Goal: Understand process/instructions: Learn about a topic

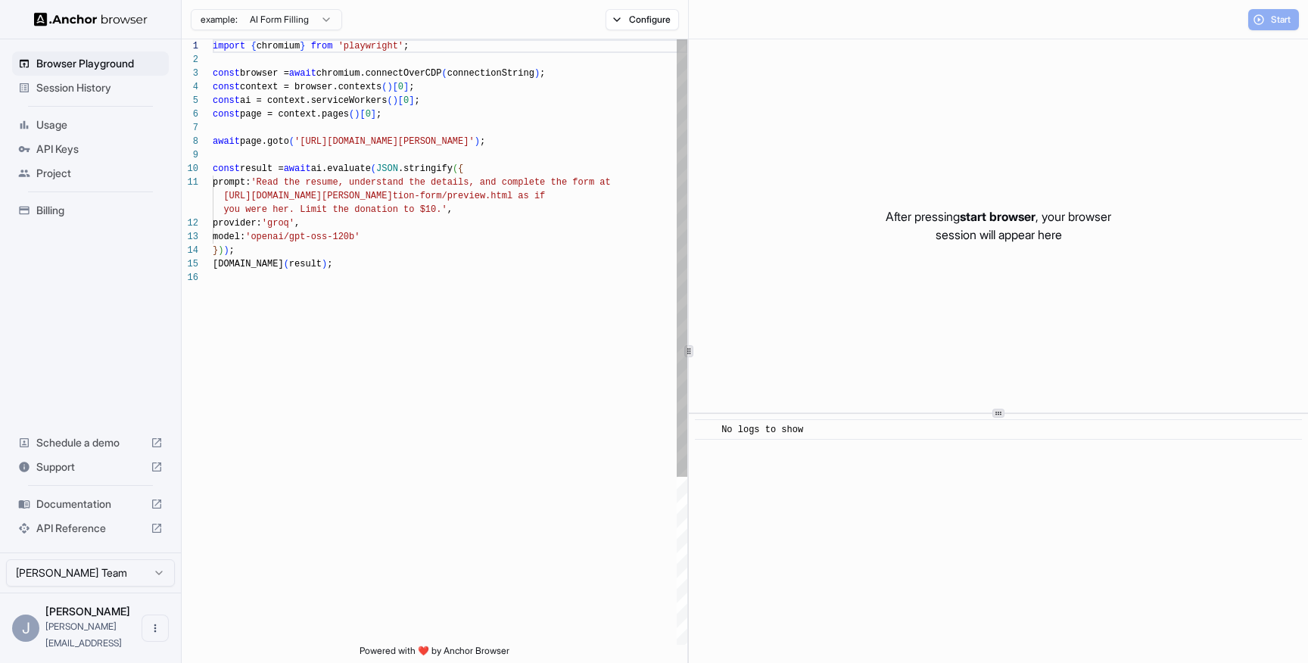
scroll to position [136, 0]
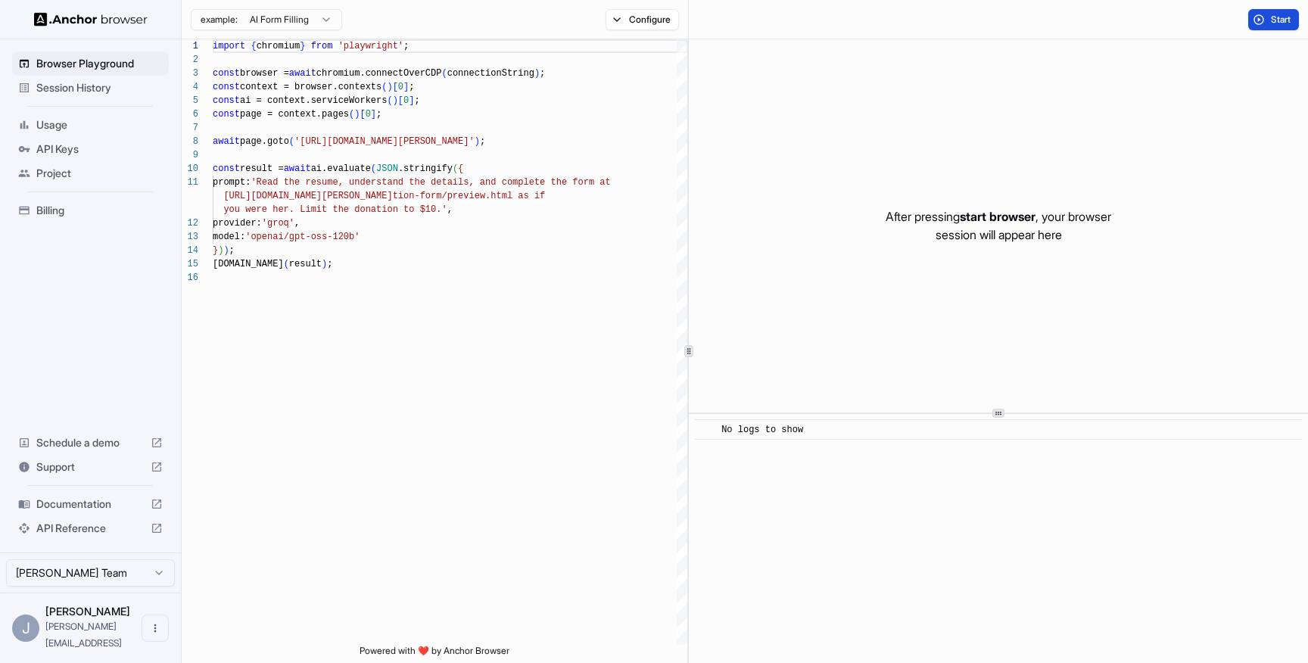
click at [1271, 21] on span "Start" at bounding box center [1281, 20] width 21 height 12
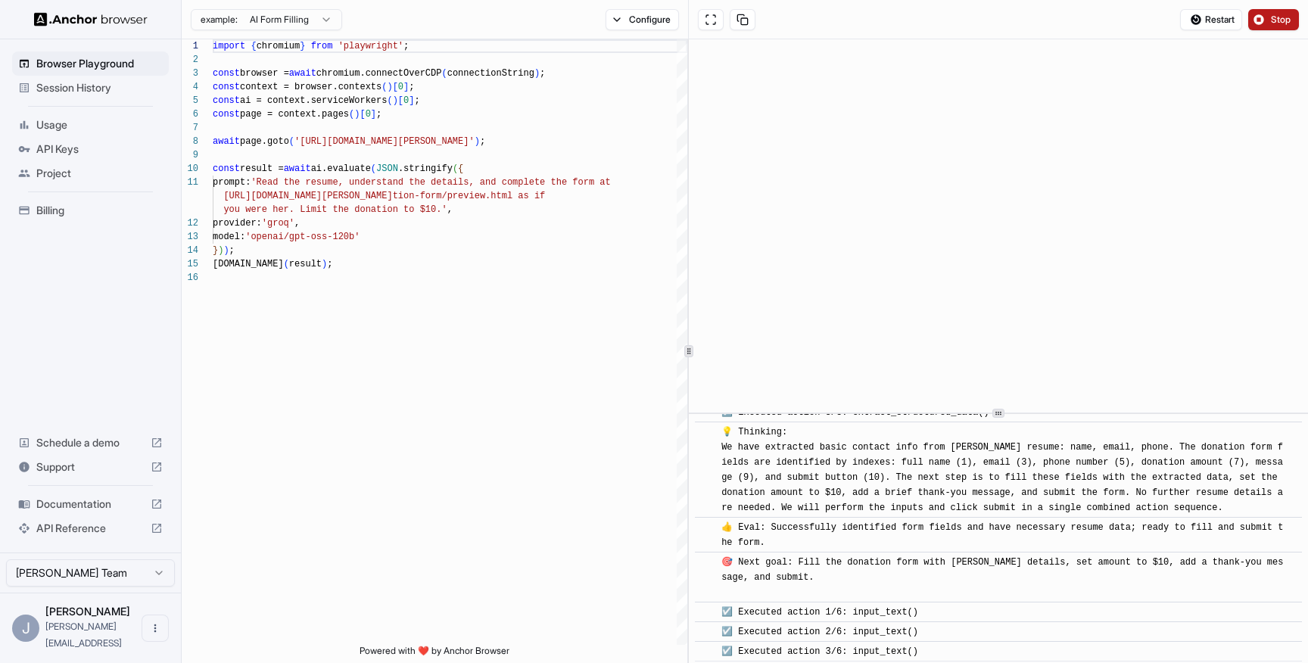
scroll to position [491, 0]
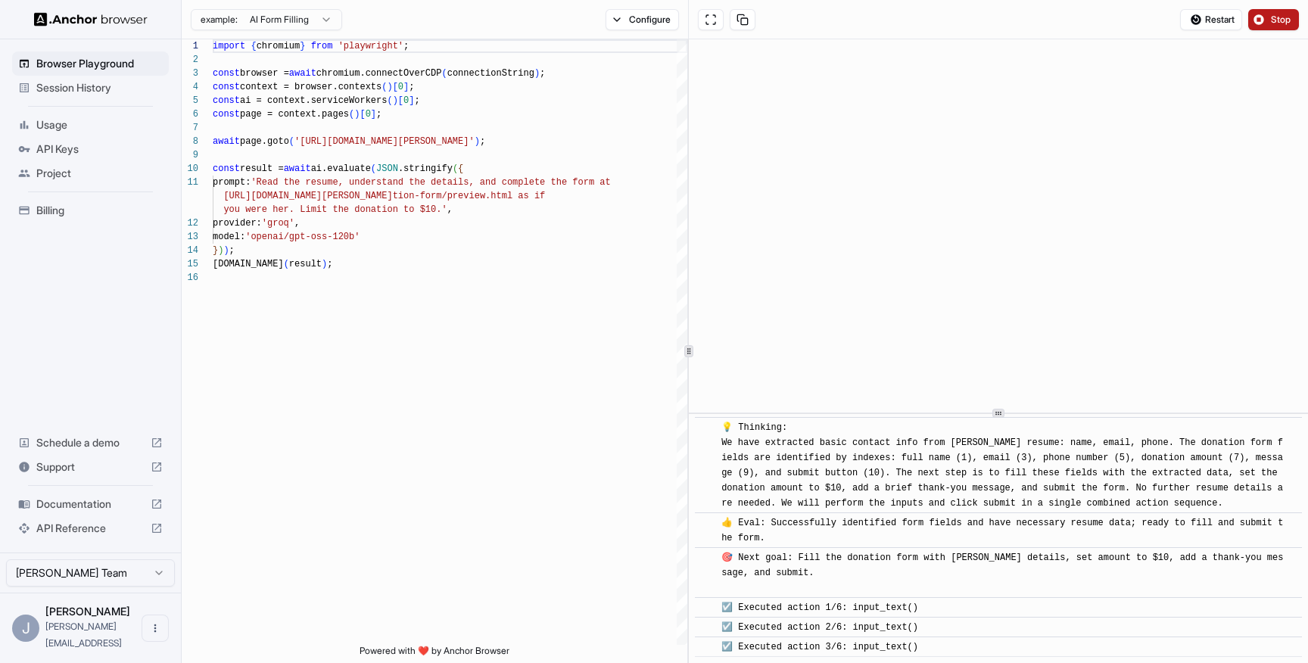
click at [63, 122] on span "Usage" at bounding box center [99, 124] width 126 height 15
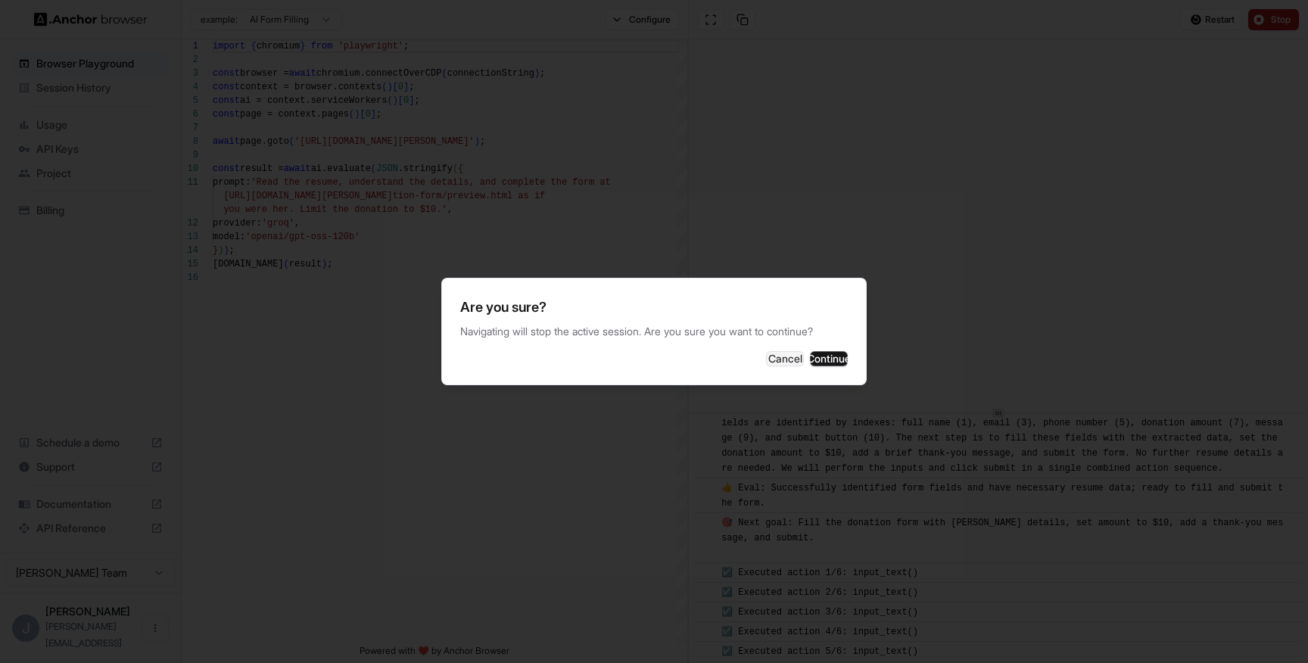
scroll to position [531, 0]
click at [766, 360] on button "Cancel" at bounding box center [785, 358] width 38 height 15
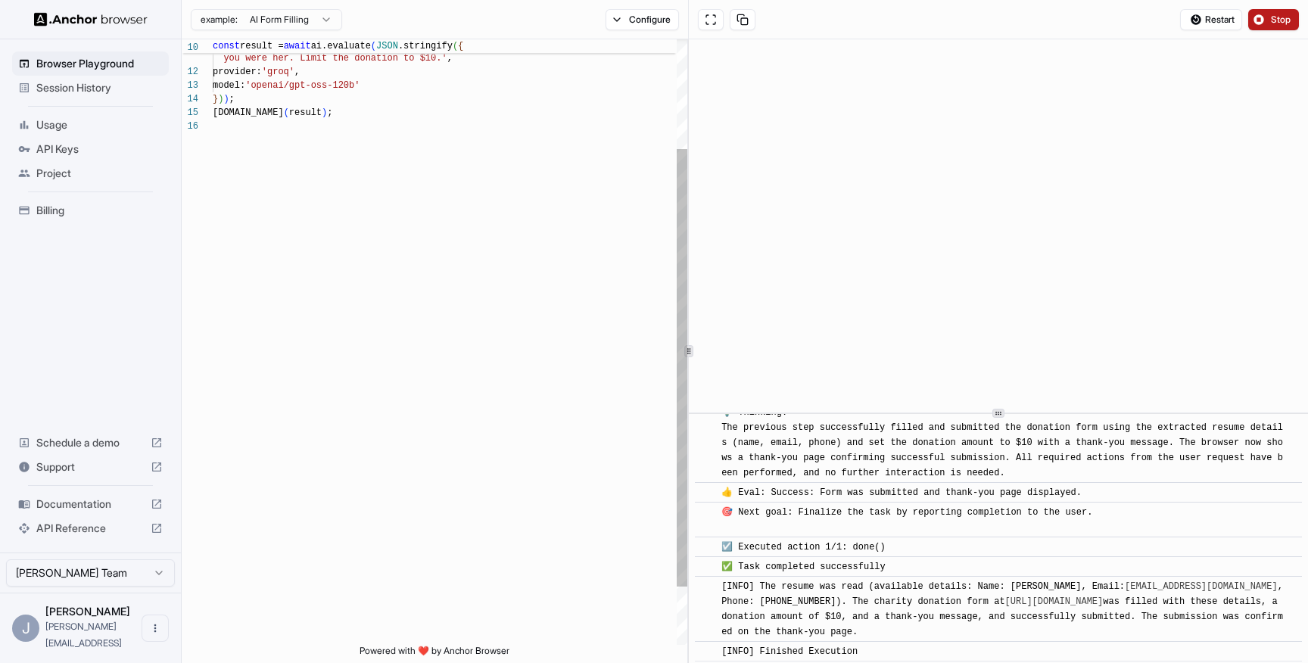
scroll to position [809, 0]
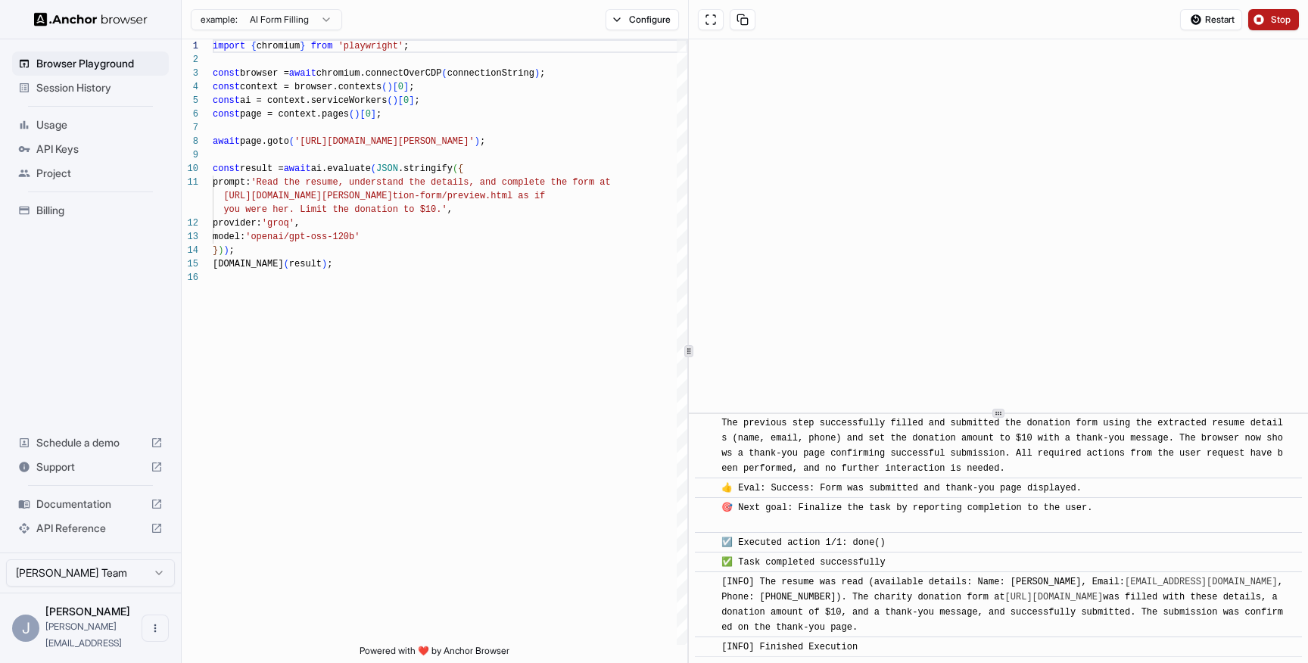
click at [70, 149] on span "API Keys" at bounding box center [99, 149] width 126 height 15
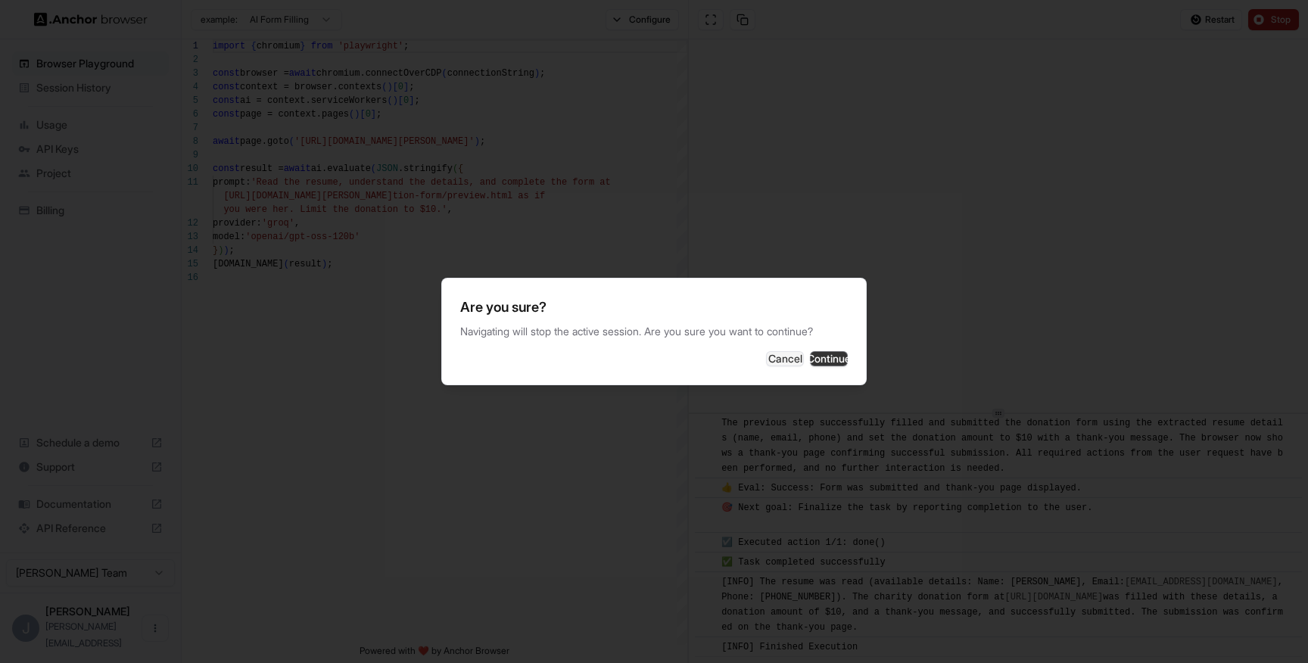
click at [833, 351] on button "Continue" at bounding box center [829, 358] width 38 height 15
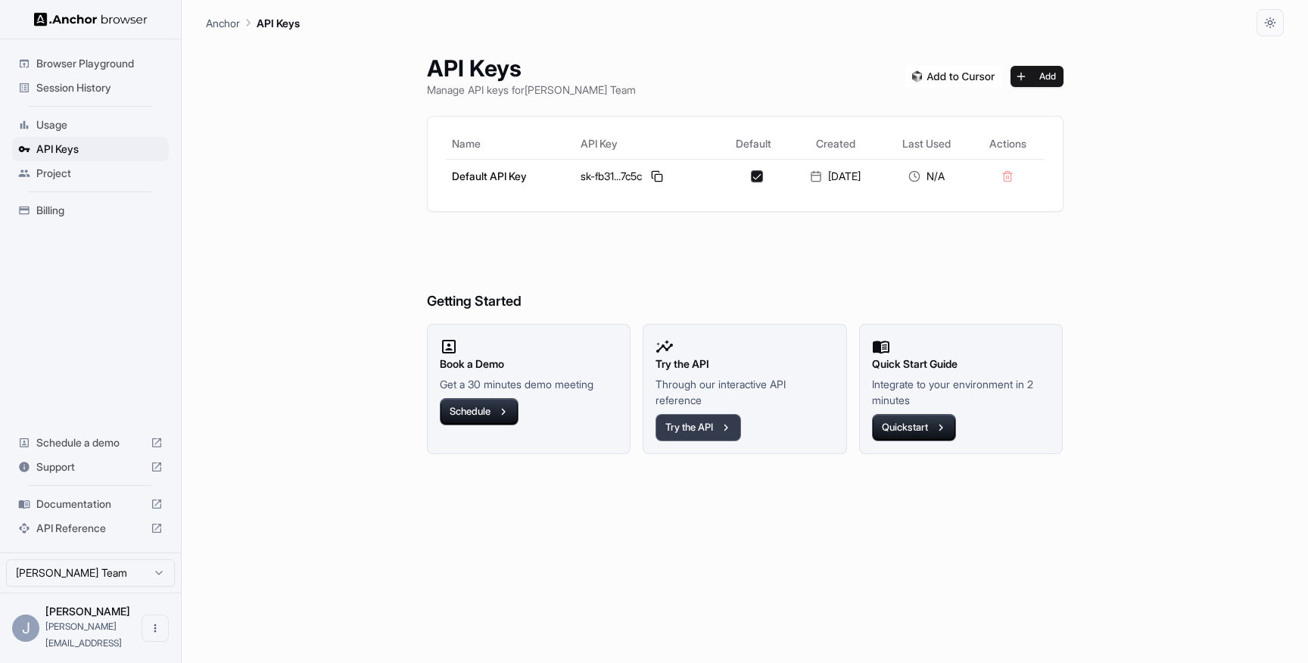
click at [693, 435] on button "Try the API" at bounding box center [699, 427] width 86 height 27
click at [654, 179] on button at bounding box center [657, 176] width 18 height 18
click at [901, 425] on button "Quickstart" at bounding box center [914, 427] width 84 height 27
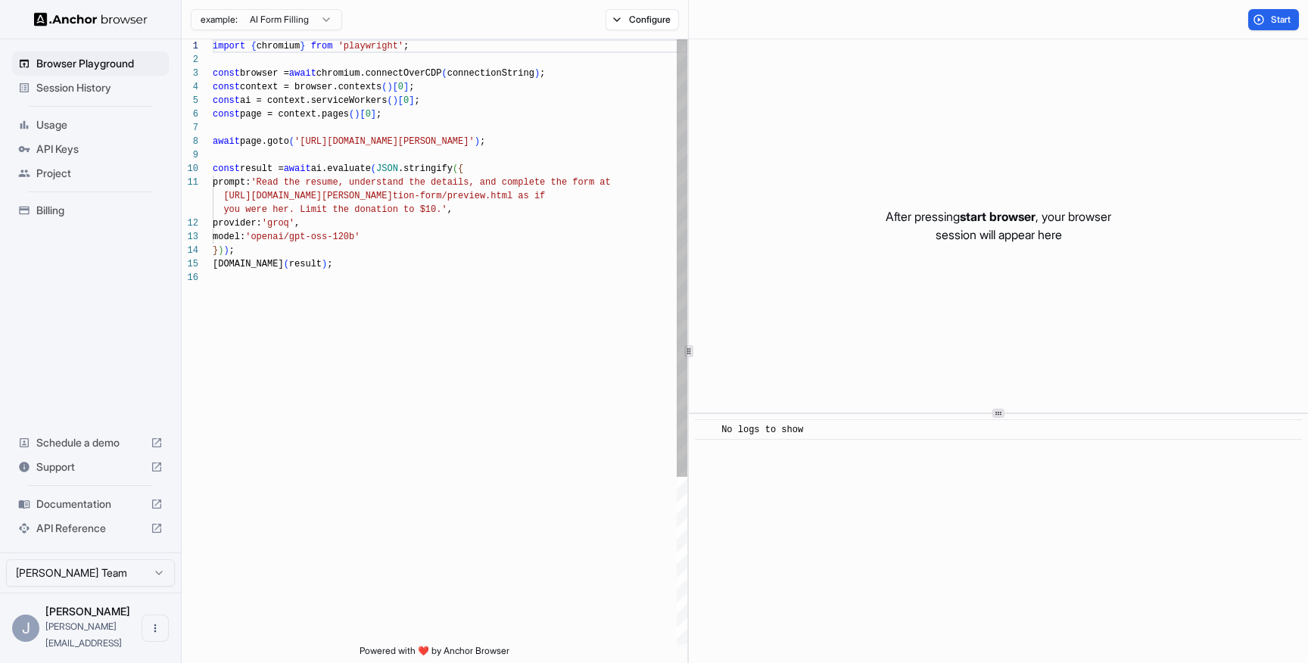
scroll to position [95, 0]
drag, startPoint x: 520, startPoint y: 142, endPoint x: 309, endPoint y: 146, distance: 211.3
click at [307, 142] on div "import { chromium } from 'playwright' ; const browser = await chromium.connectO…" at bounding box center [450, 457] width 475 height 837
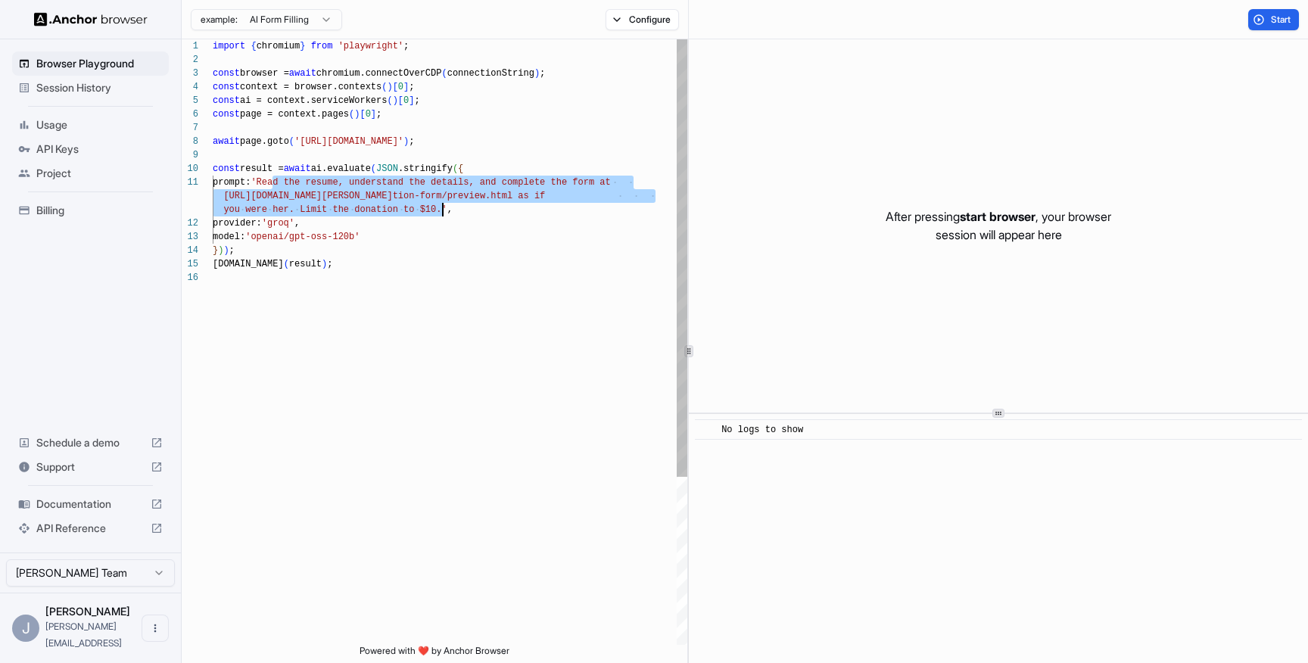
drag, startPoint x: 273, startPoint y: 185, endPoint x: 441, endPoint y: 208, distance: 169.7
click at [441, 208] on div "import { chromium } from 'playwright' ; const browser = await chromium.connectO…" at bounding box center [450, 457] width 475 height 837
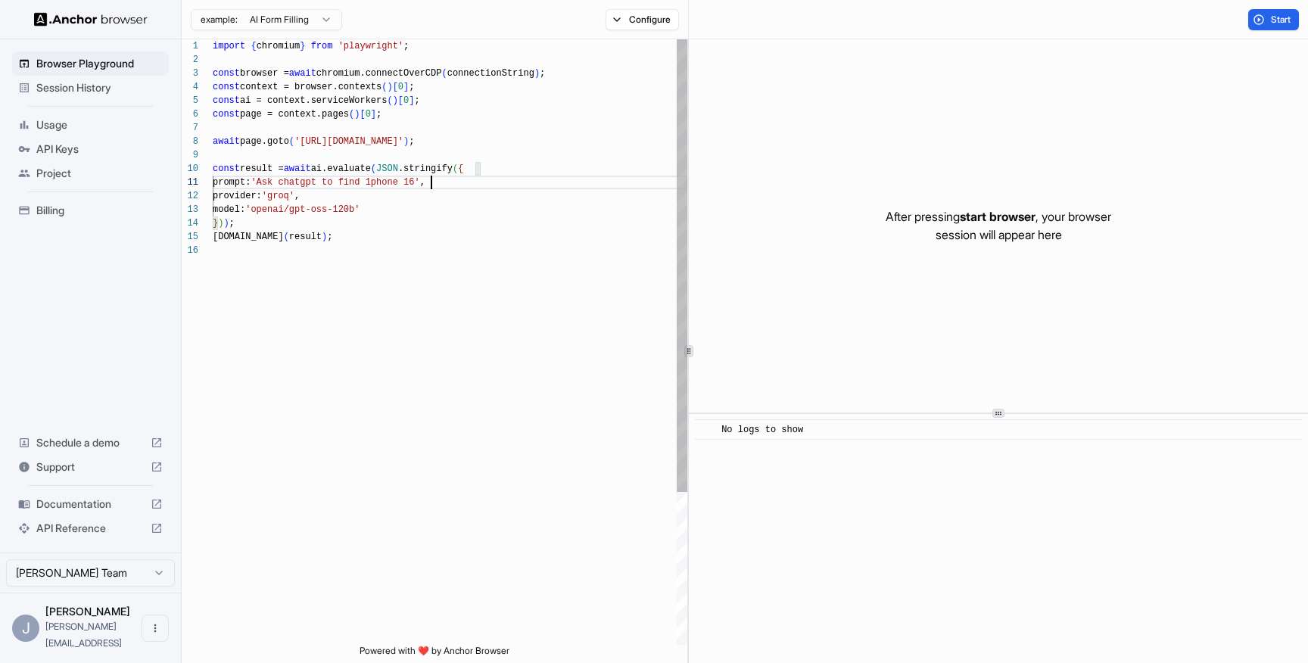
click at [381, 183] on div "import { chromium } from 'playwright' ; const browser = await chromium.connectO…" at bounding box center [450, 444] width 475 height 810
click at [438, 201] on div "import { chromium } from 'playwright' ; const browser = await chromium.connectO…" at bounding box center [450, 444] width 475 height 810
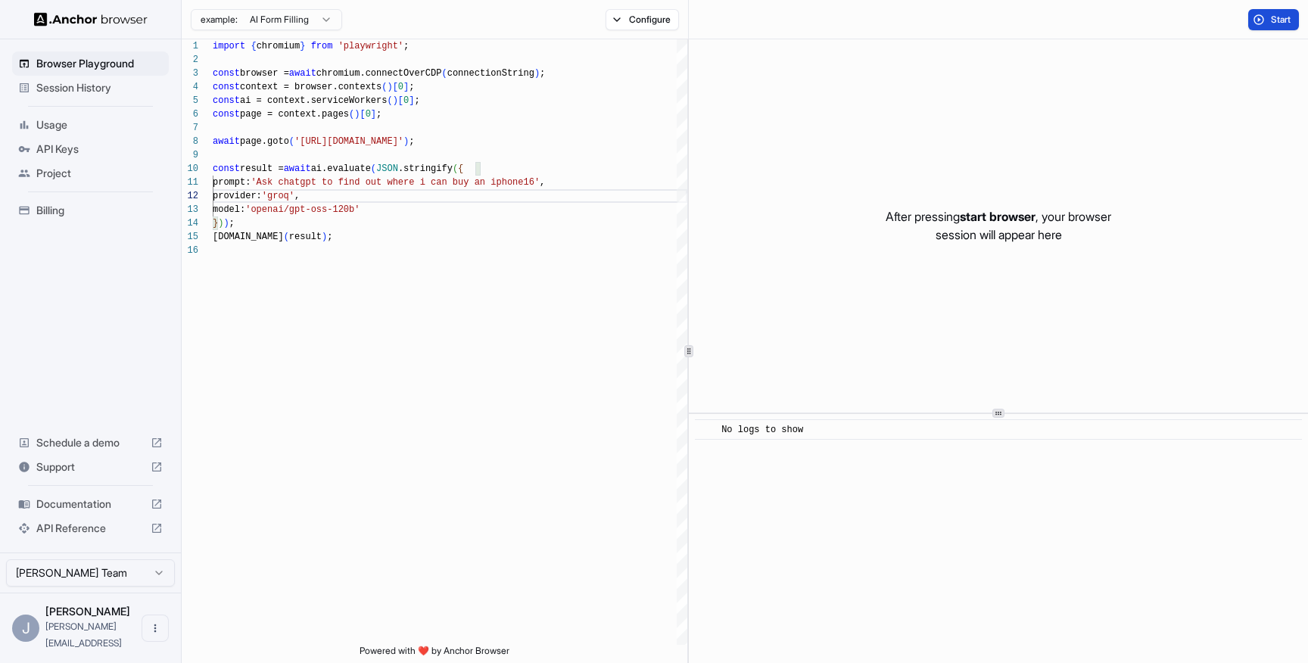
click at [1283, 20] on span "Start" at bounding box center [1281, 20] width 21 height 12
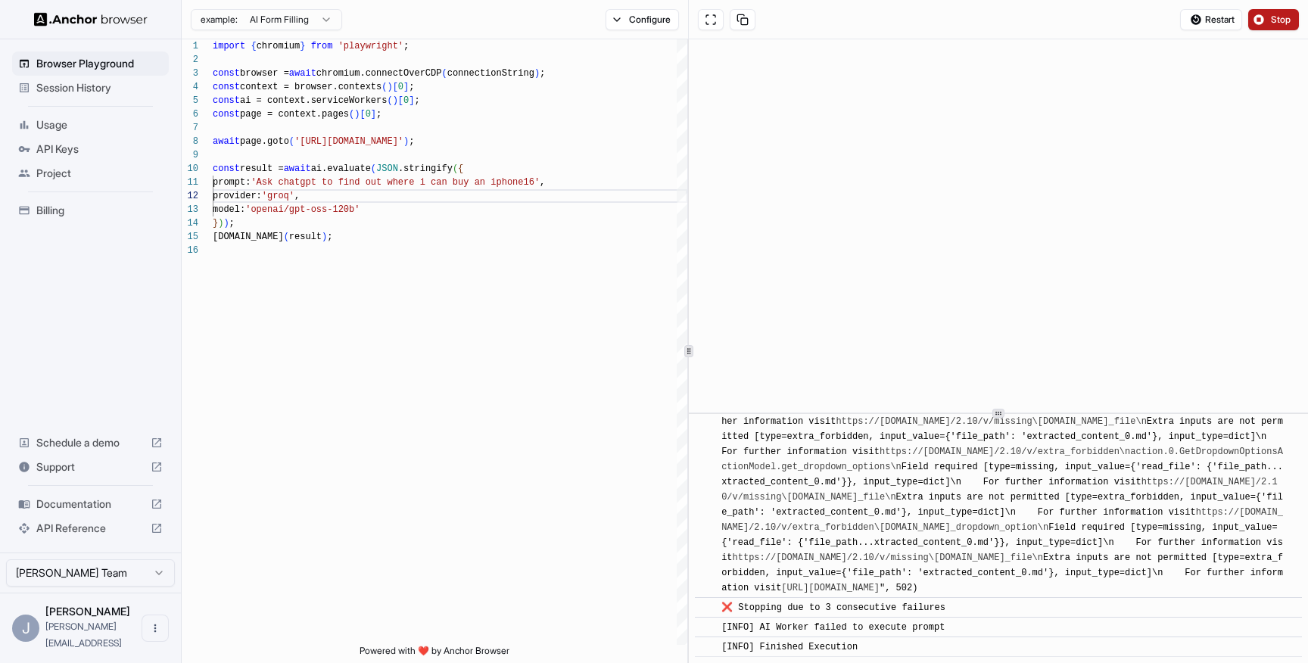
scroll to position [3906, 0]
click at [488, 270] on div "const result = await ai.evaluate ( JSON .stringify ( { prompt: 'Ask chatgpt to …" at bounding box center [450, 444] width 475 height 810
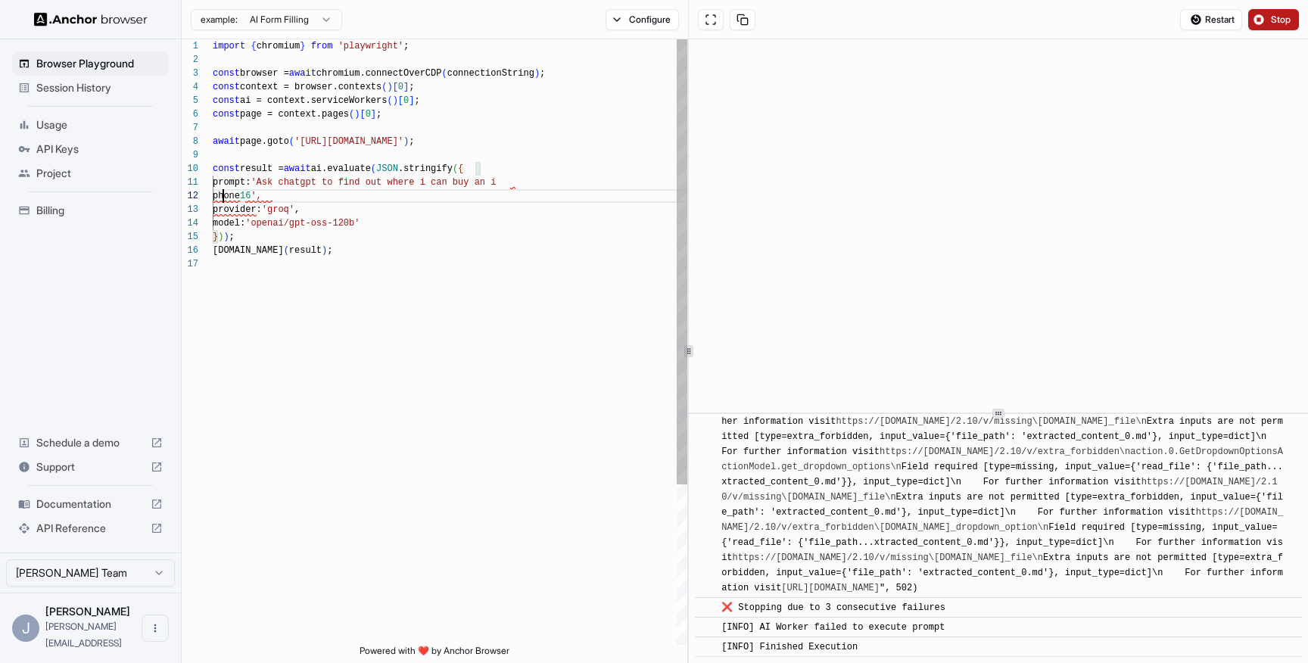
scroll to position [0, 0]
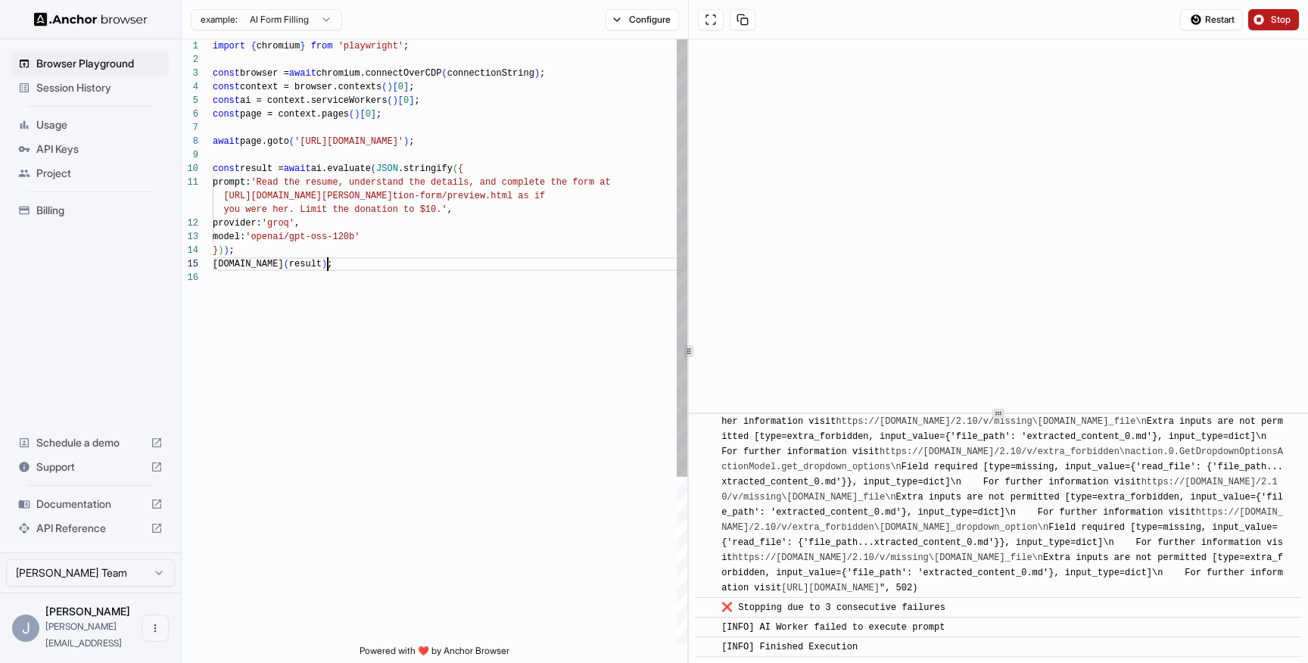
click at [488, 270] on div "const result = await ai.evaluate ( JSON .stringify ( { prompt: 'Read the resume…" at bounding box center [450, 457] width 475 height 837
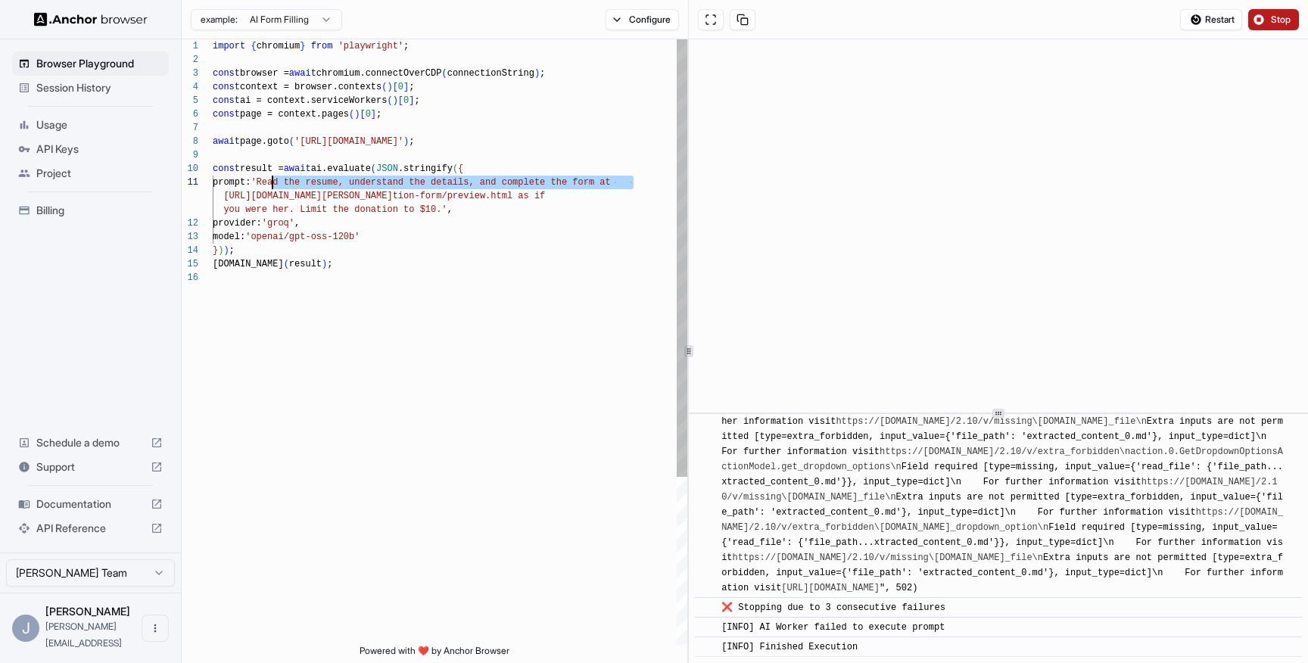
drag, startPoint x: 631, startPoint y: 181, endPoint x: 270, endPoint y: 182, distance: 361.2
click at [270, 182] on div "const result = await ai.evaluate ( JSON .stringify ( { prompt: 'Read the resume…" at bounding box center [450, 457] width 475 height 837
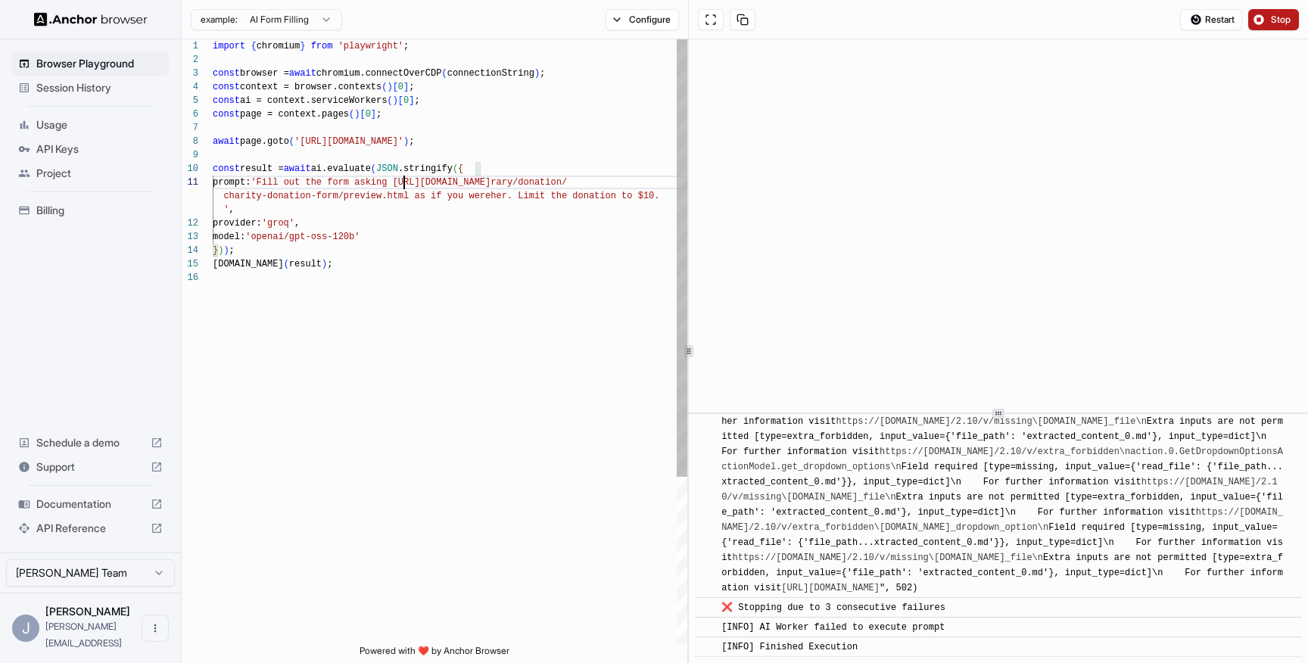
click at [405, 181] on div "const result = await ai.evaluate ( JSON .stringify ( { prompt: 'Fill out the fo…" at bounding box center [450, 457] width 475 height 837
click at [407, 181] on div "const result = await ai.evaluate ( JSON .stringify ( { prompt: 'Fill out the fo…" at bounding box center [450, 457] width 475 height 837
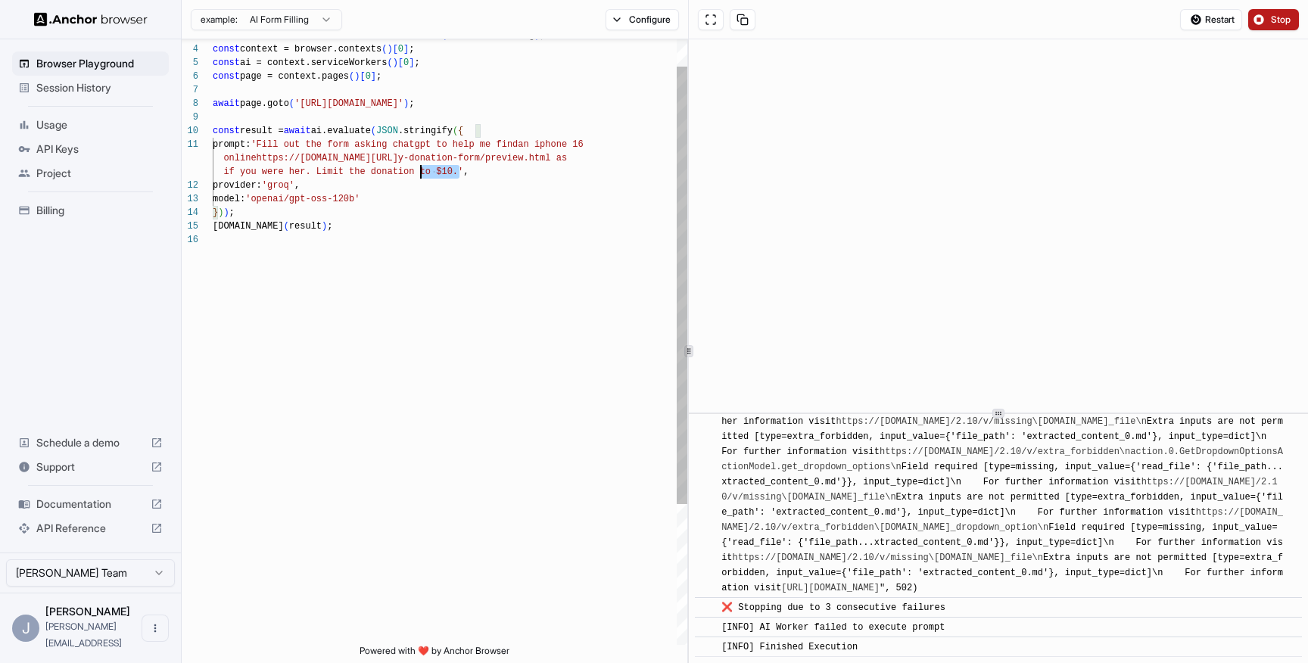
scroll to position [14, 0]
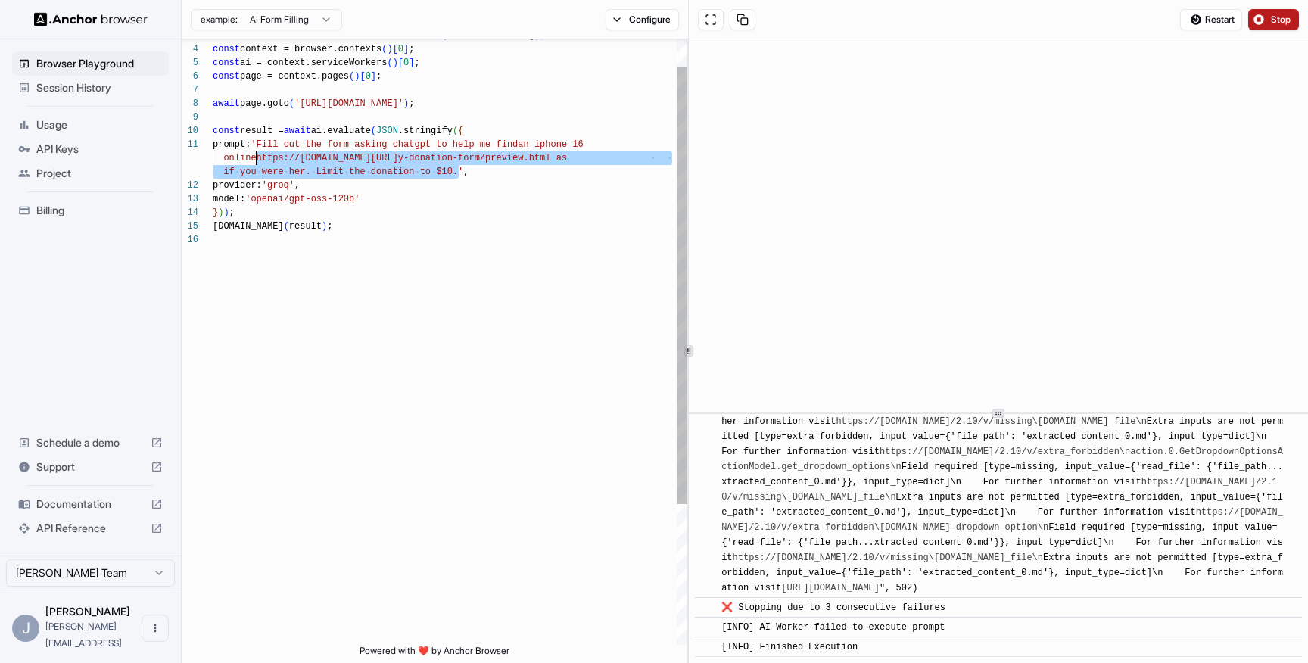
drag, startPoint x: 459, startPoint y: 174, endPoint x: 258, endPoint y: 157, distance: 201.3
click at [258, 157] on div "const result = await ai.evaluate ( JSON .stringify ( { prompt: 'Fill out the fo…" at bounding box center [450, 420] width 475 height 837
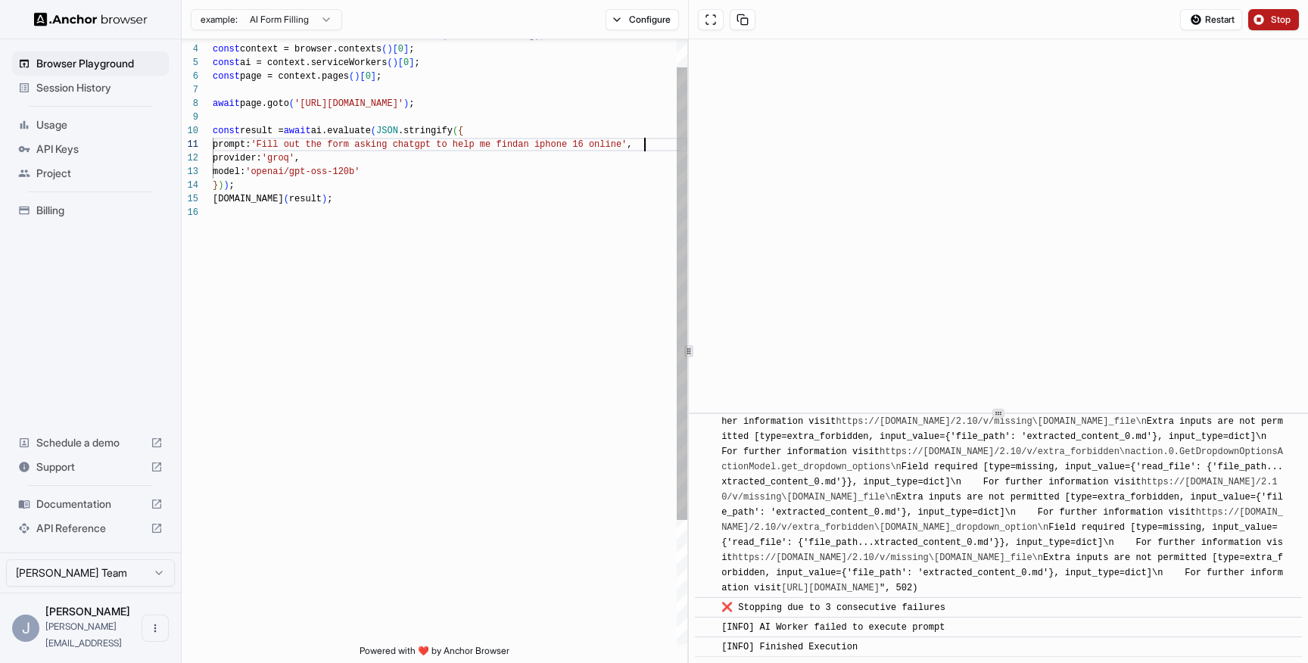
scroll to position [0, 0]
click at [403, 157] on div "const result = await ai.evaluate ( JSON .stringify ( { prompt: 'Fill out the fo…" at bounding box center [450, 407] width 475 height 810
click at [271, 143] on div "const result = await ai.evaluate ( JSON .stringify ( { prompt: 'Fill out the fo…" at bounding box center [450, 407] width 475 height 810
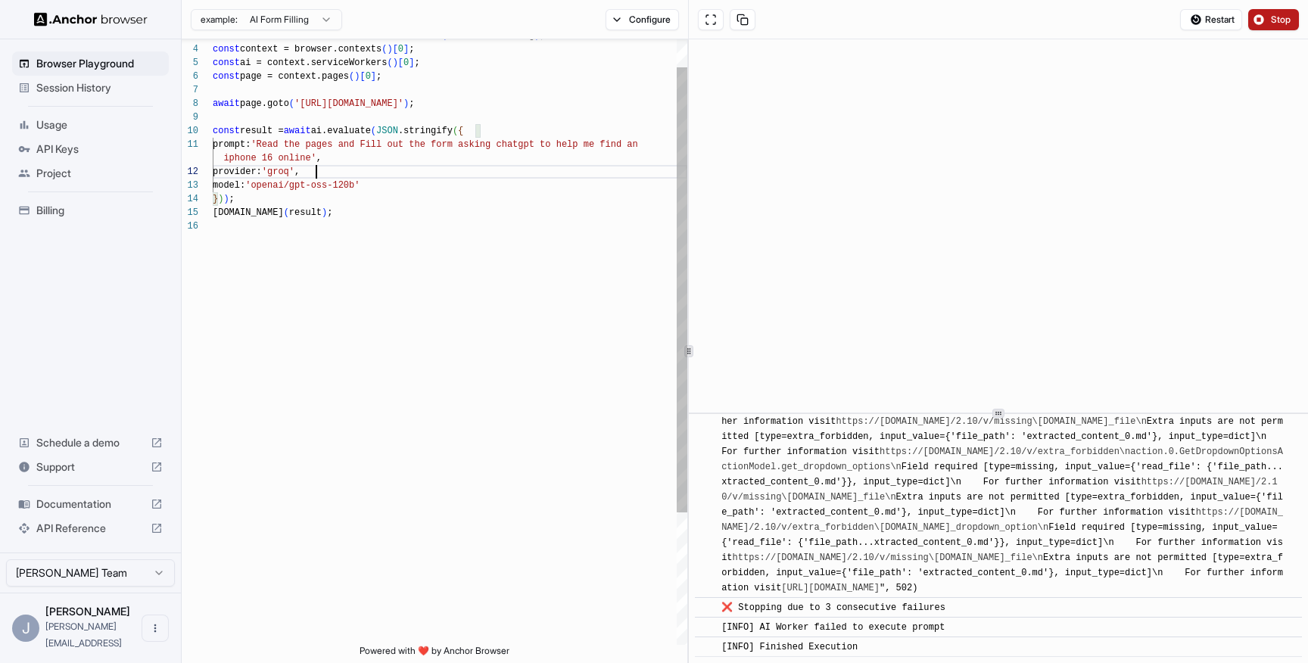
click at [369, 172] on div "const result = await ai.evaluate ( JSON .stringify ( { prompt: 'Read the pages …" at bounding box center [450, 414] width 475 height 824
click at [1255, 19] on button "Stop" at bounding box center [1274, 19] width 51 height 21
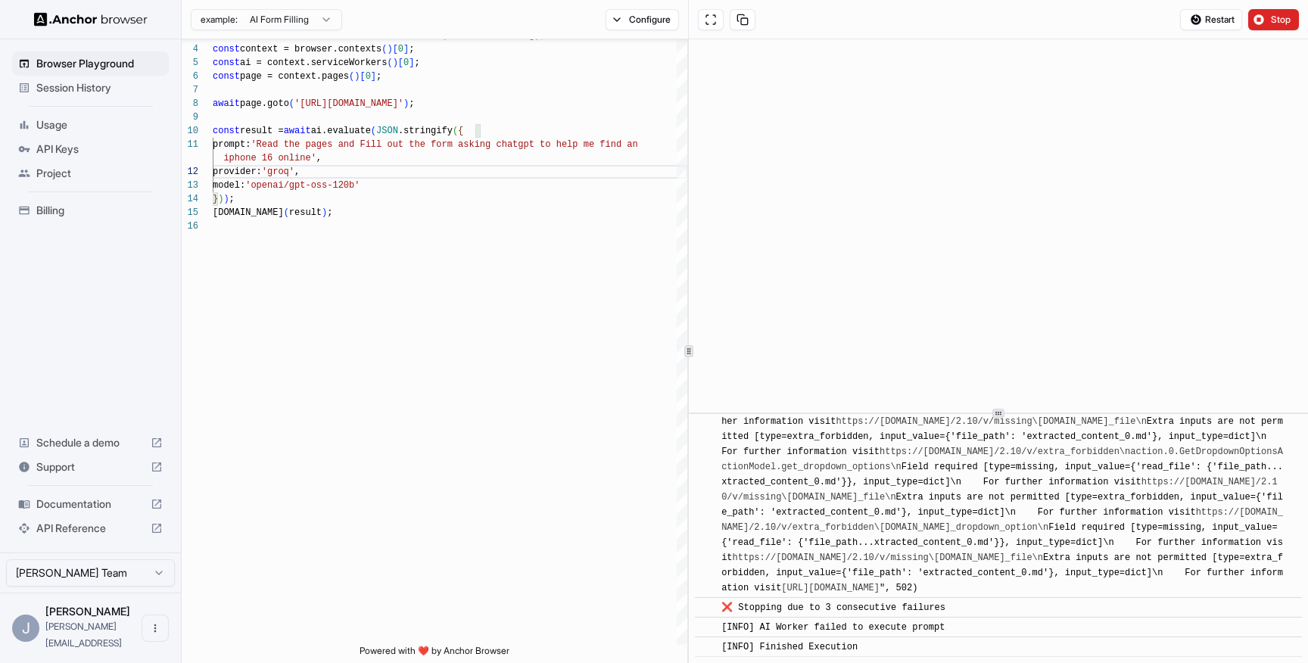
scroll to position [0, 0]
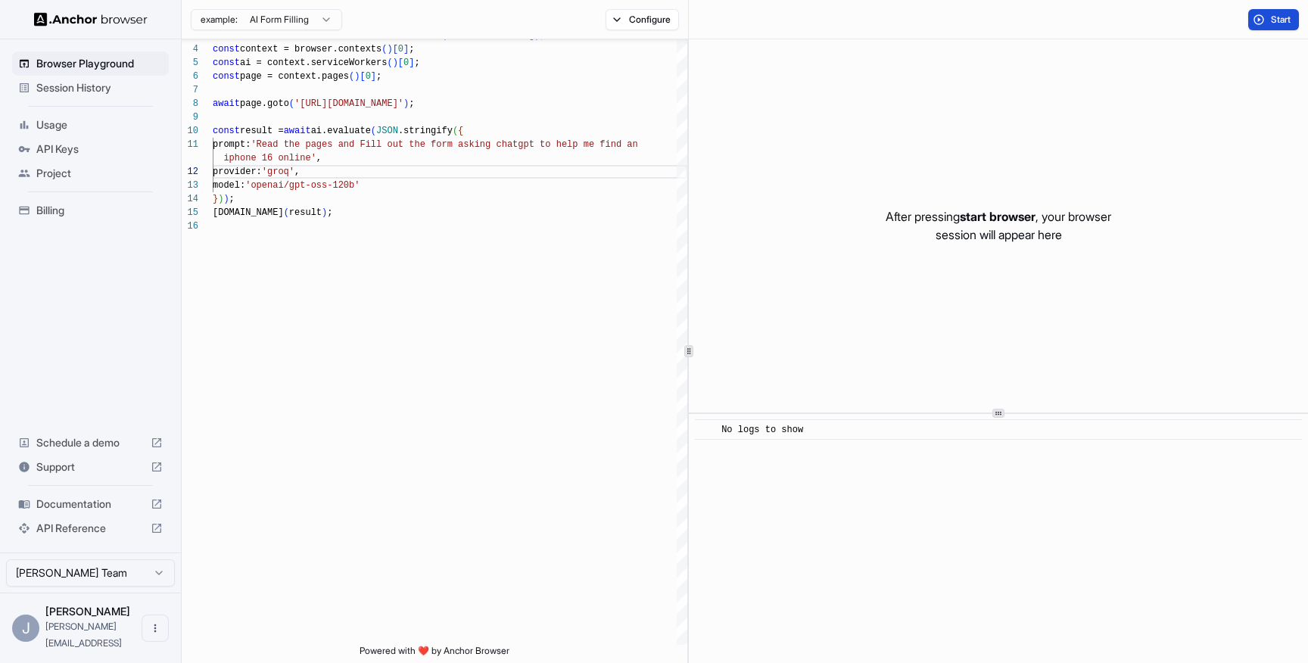
click at [1288, 20] on span "Start" at bounding box center [1281, 20] width 21 height 12
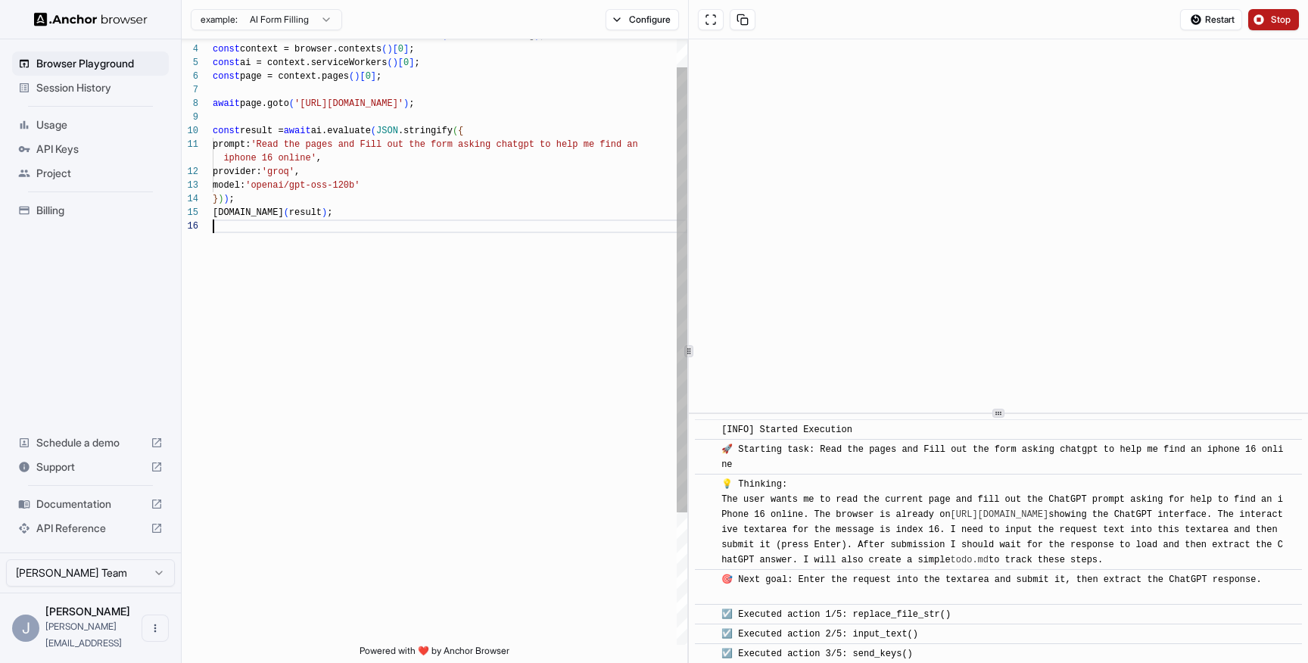
click at [512, 341] on div "const result = await ai.evaluate ( JSON .stringify ( { prompt: 'Read the pages …" at bounding box center [450, 414] width 475 height 824
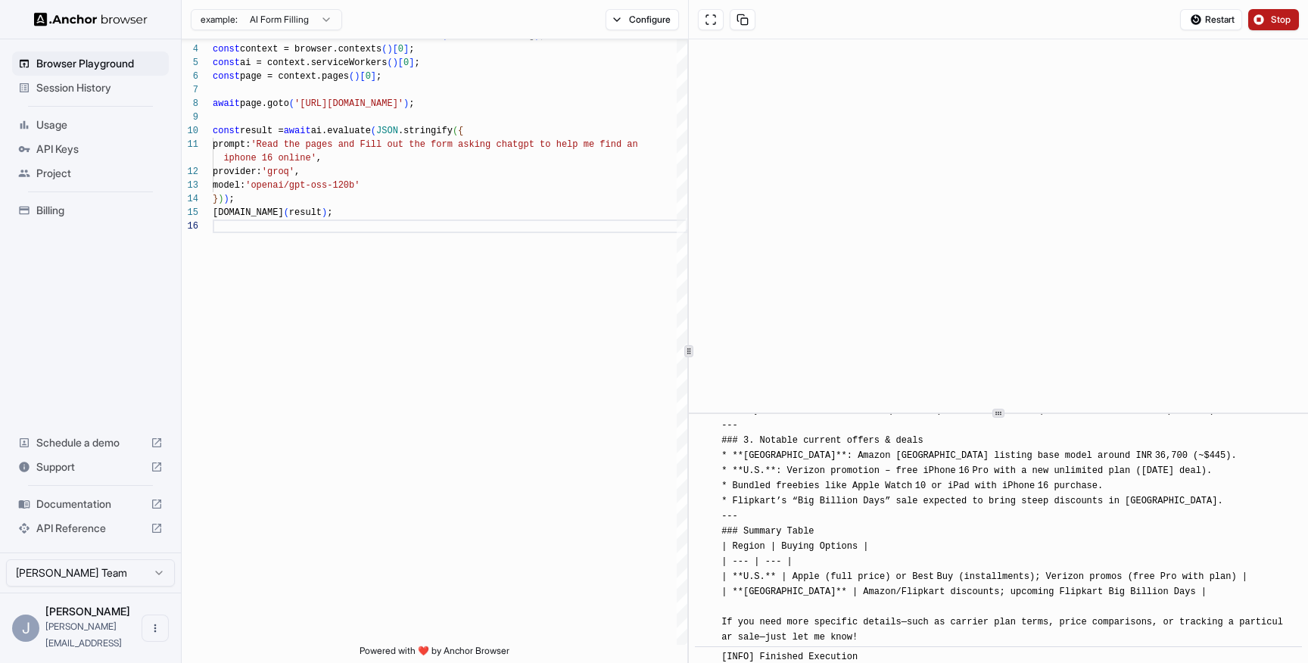
scroll to position [1144, 0]
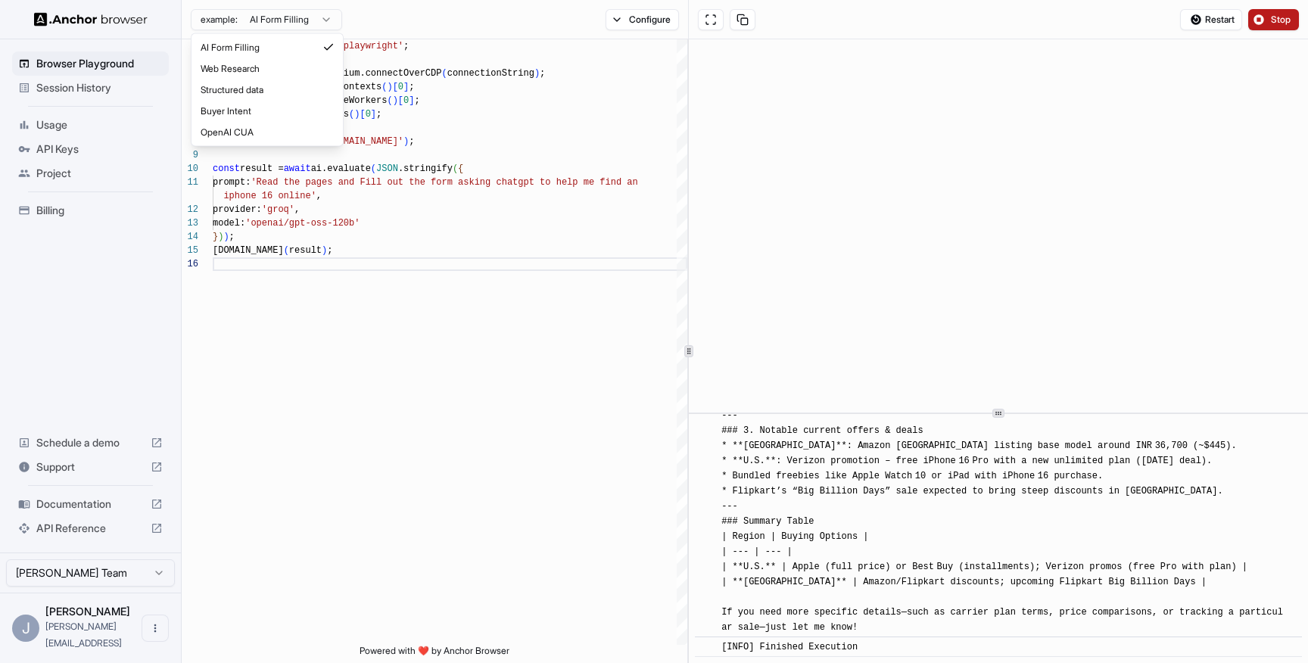
click at [315, 17] on html "Browser Playground Session History Usage API Keys Project Billing Schedule a de…" at bounding box center [654, 331] width 1308 height 663
click at [394, 20] on html "Browser Playground Session History Usage API Keys Project Billing Schedule a de…" at bounding box center [654, 331] width 1308 height 663
click at [76, 536] on span "API Reference" at bounding box center [90, 528] width 108 height 15
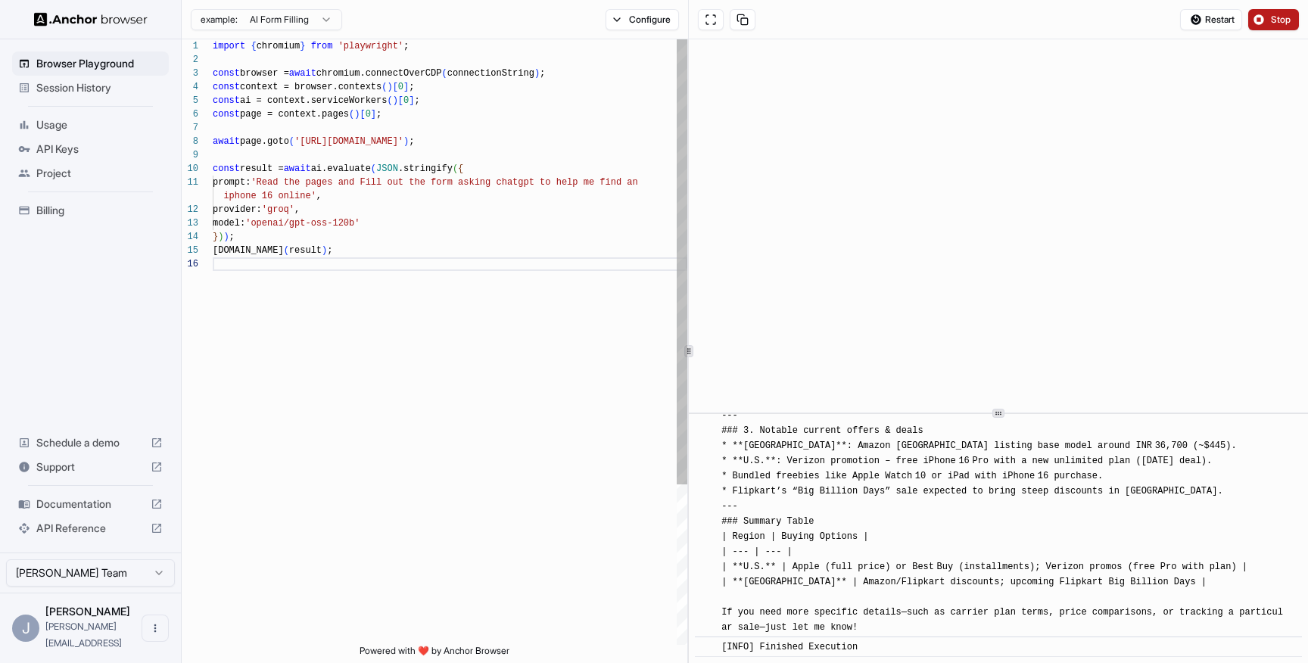
click at [319, 157] on div "model: 'openai/gpt-oss-120b' } ) ) ; console.info ( result ) ; prompt: 'Read th…" at bounding box center [450, 451] width 475 height 824
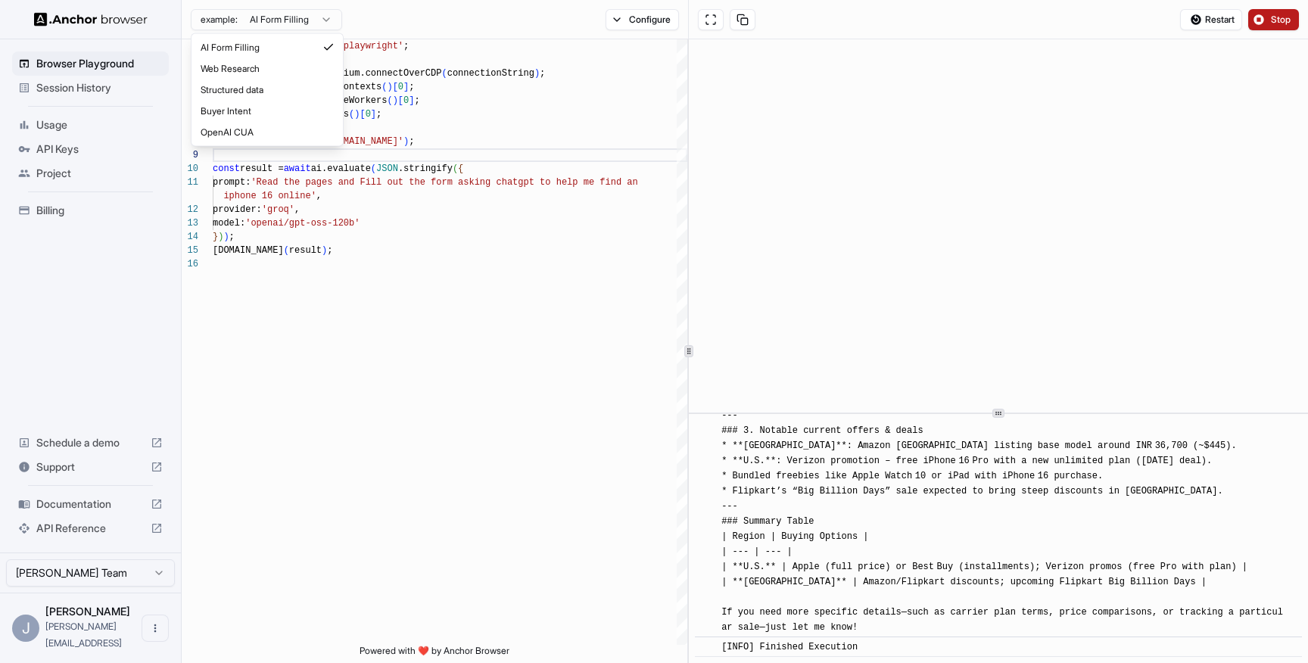
click at [310, 17] on html "Browser Playground Session History Usage API Keys Project Billing Schedule a de…" at bounding box center [654, 331] width 1308 height 663
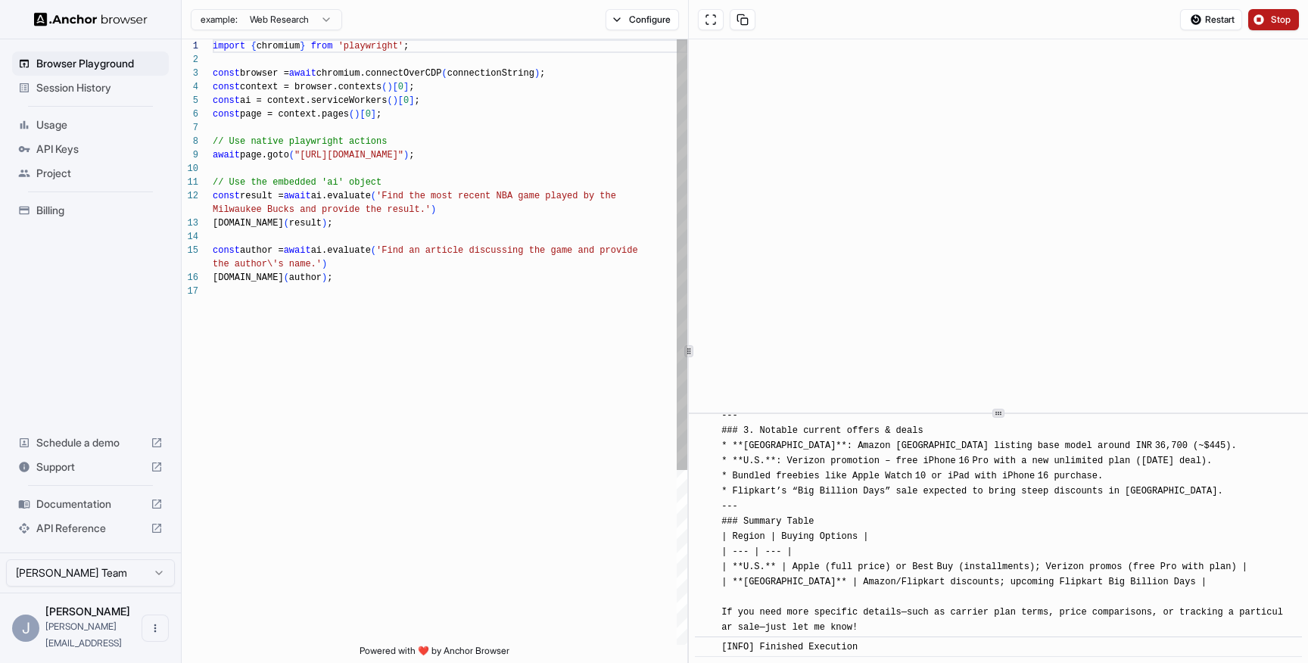
scroll to position [0, 0]
click at [279, 19] on html "Browser Playground Session History Usage API Keys Project Billing Schedule a de…" at bounding box center [654, 331] width 1308 height 663
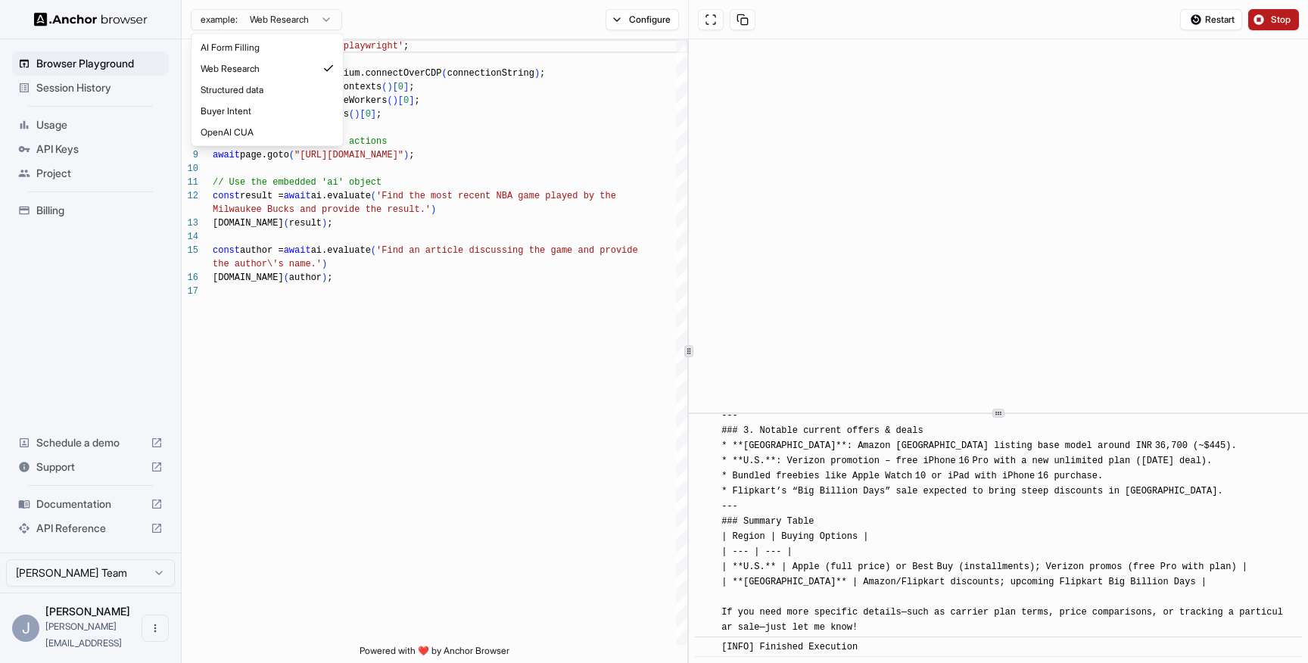
type textarea "**********"
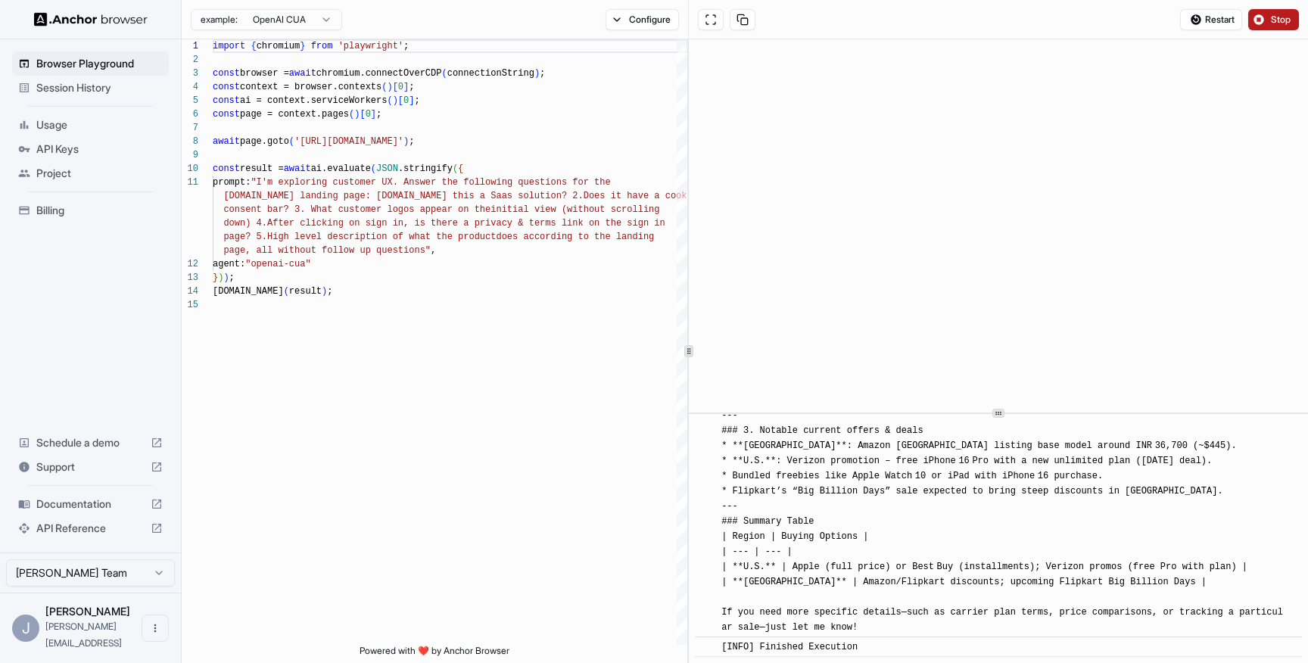
click at [37, 86] on span "Session History" at bounding box center [99, 87] width 126 height 15
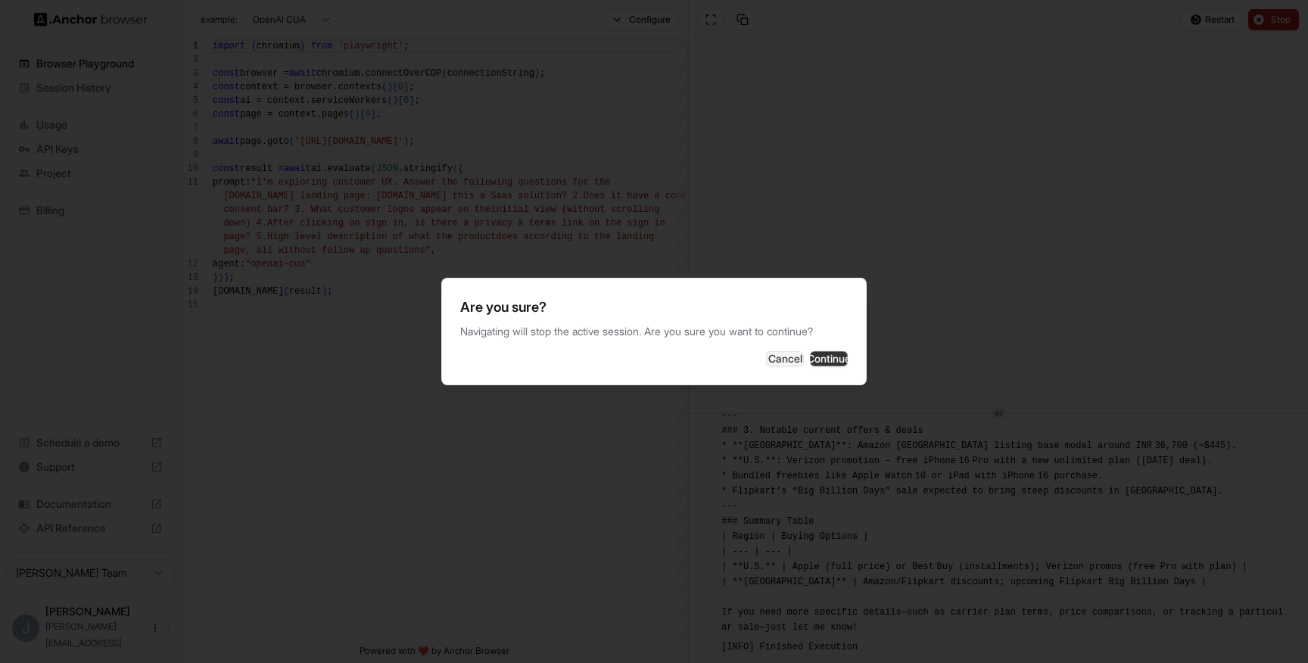
click at [825, 351] on button "Continue" at bounding box center [829, 358] width 38 height 15
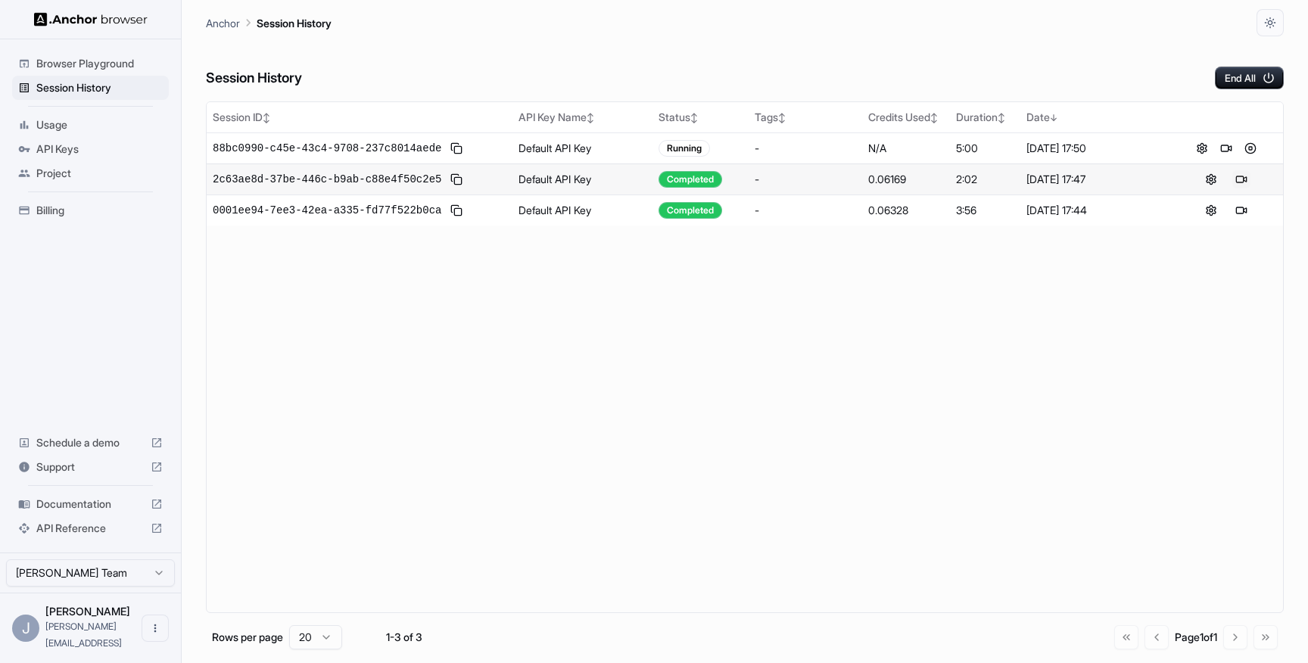
click at [1240, 177] on button at bounding box center [1242, 179] width 18 height 18
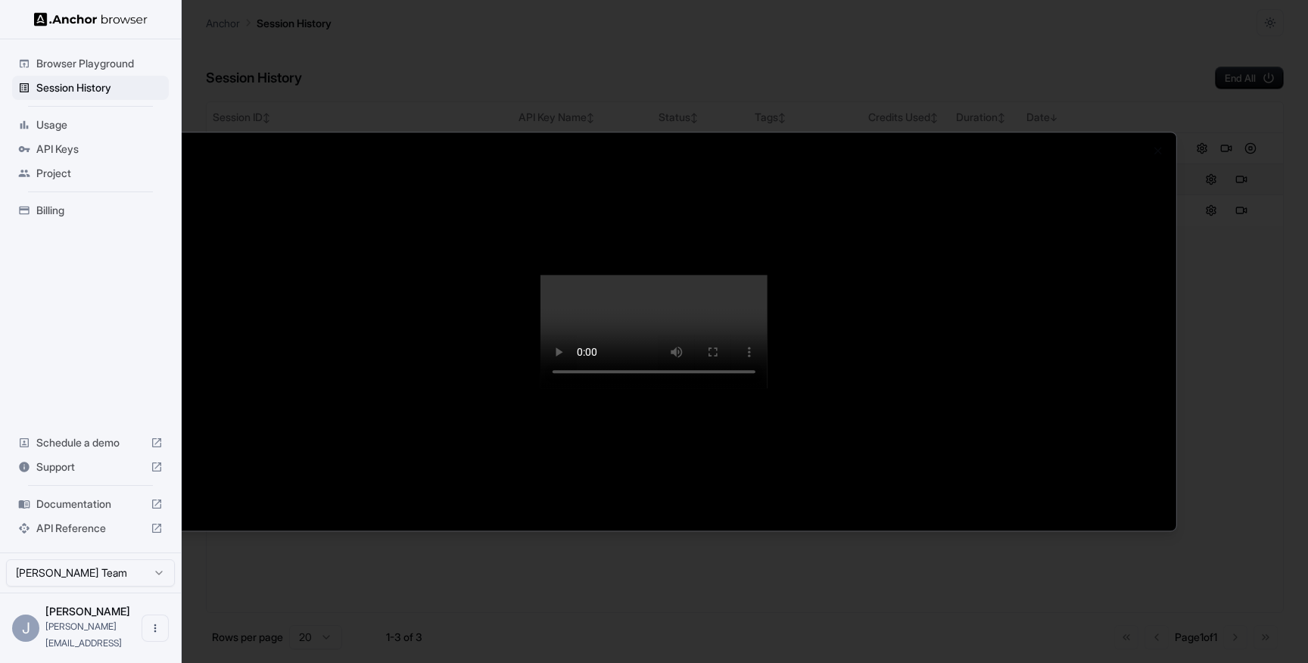
click at [1140, 267] on div at bounding box center [654, 332] width 1045 height 398
click at [41, 122] on div at bounding box center [654, 331] width 1308 height 663
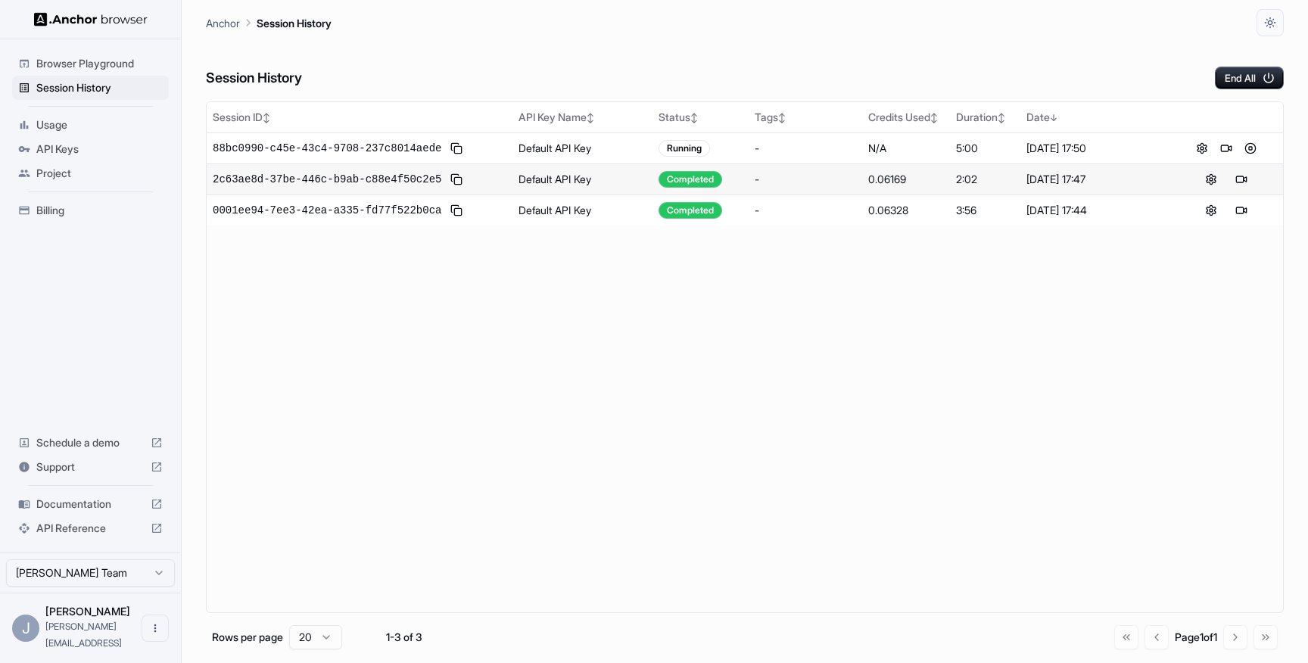
click at [50, 125] on span "Usage" at bounding box center [99, 124] width 126 height 15
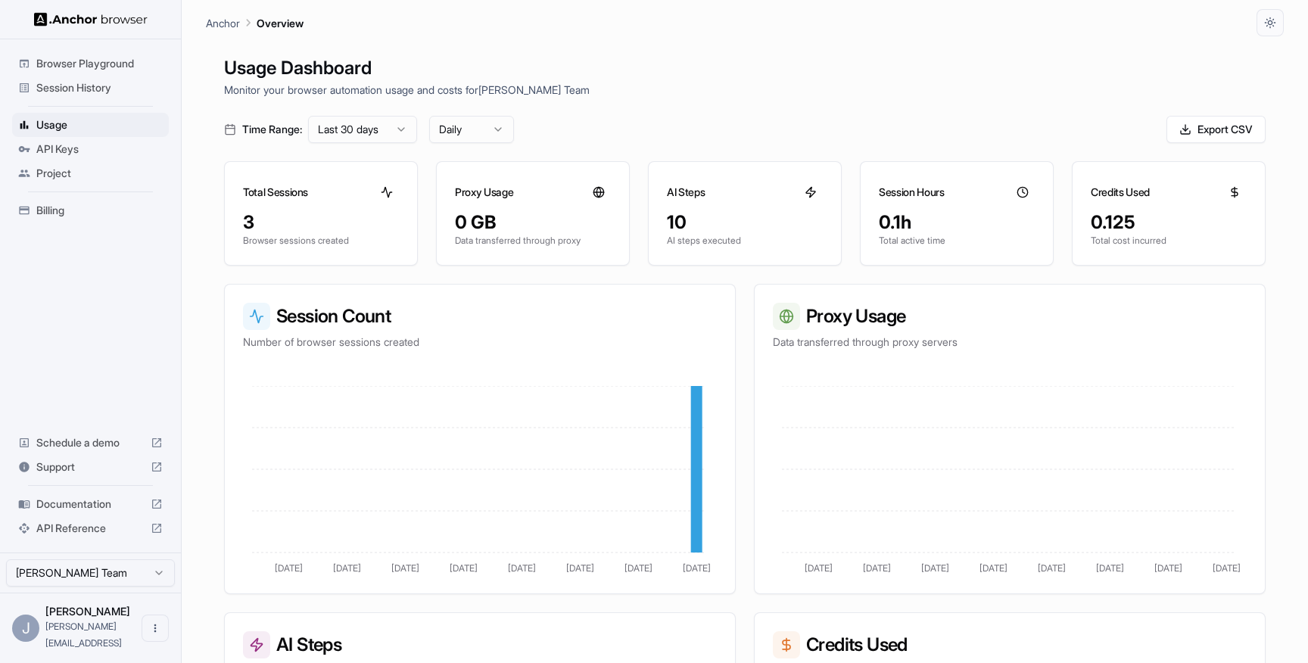
click at [64, 172] on span "Project" at bounding box center [99, 173] width 126 height 15
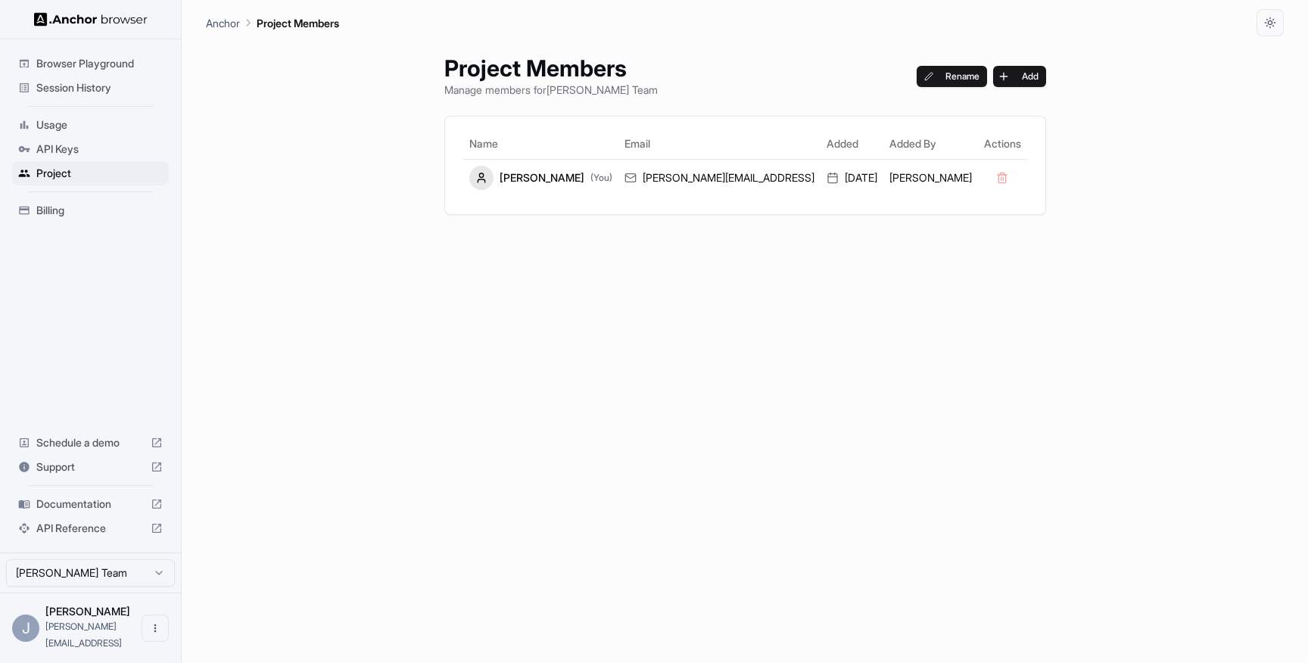
click at [59, 155] on span "API Keys" at bounding box center [99, 149] width 126 height 15
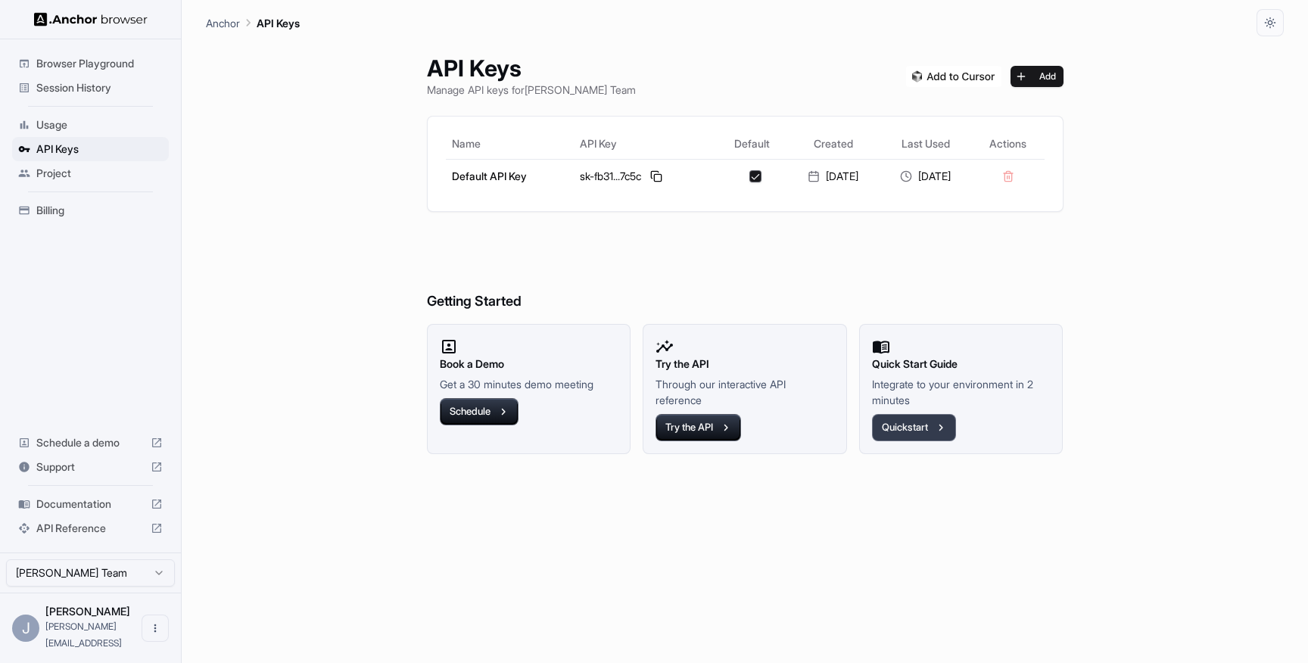
click at [906, 427] on button "Quickstart" at bounding box center [914, 427] width 84 height 27
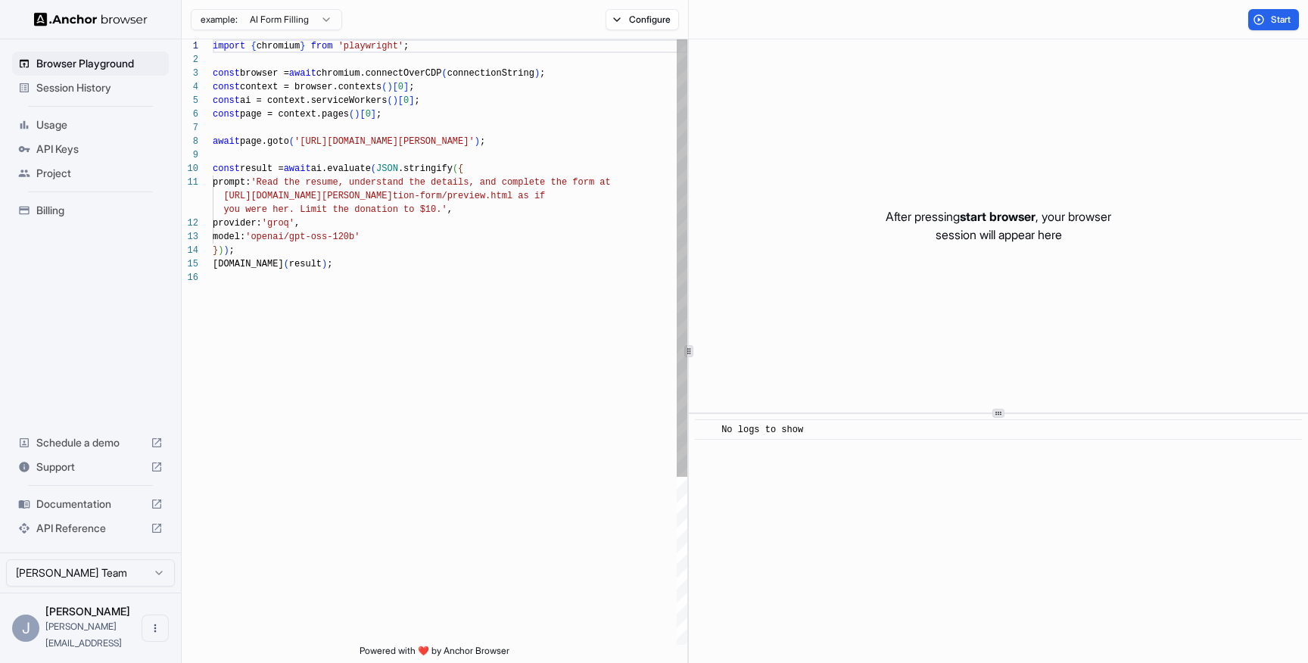
scroll to position [55, 0]
click at [541, 237] on div "import { chromium } from 'playwright' ; const browser = await chromium.connectO…" at bounding box center [450, 457] width 475 height 837
type textarea "**********"
click at [511, 76] on div "import { chromium } from 'playwright' ; const browser = await chromium.connectO…" at bounding box center [450, 457] width 475 height 837
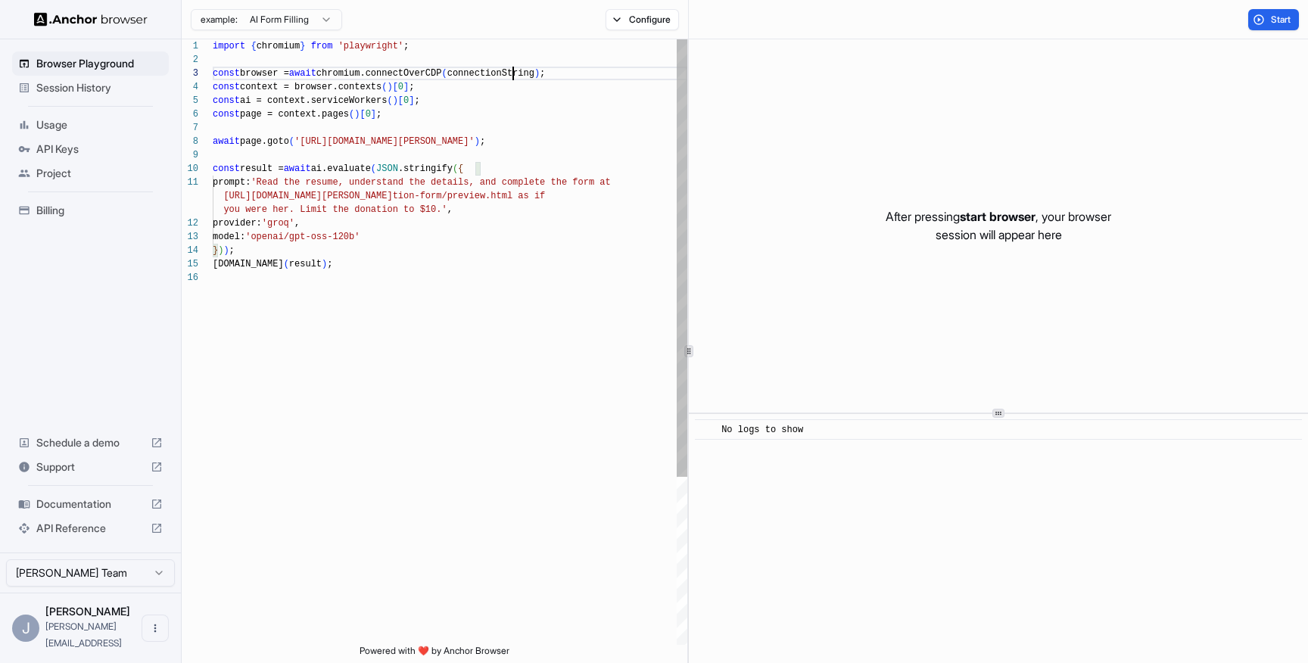
click at [511, 76] on div "import { chromium } from 'playwright' ; const browser = await chromium.connectO…" at bounding box center [450, 457] width 475 height 837
click at [492, 116] on div "import { chromium } from 'playwright' ; const browser = await chromium.connectO…" at bounding box center [450, 457] width 475 height 837
click at [70, 88] on span "Session History" at bounding box center [99, 87] width 126 height 15
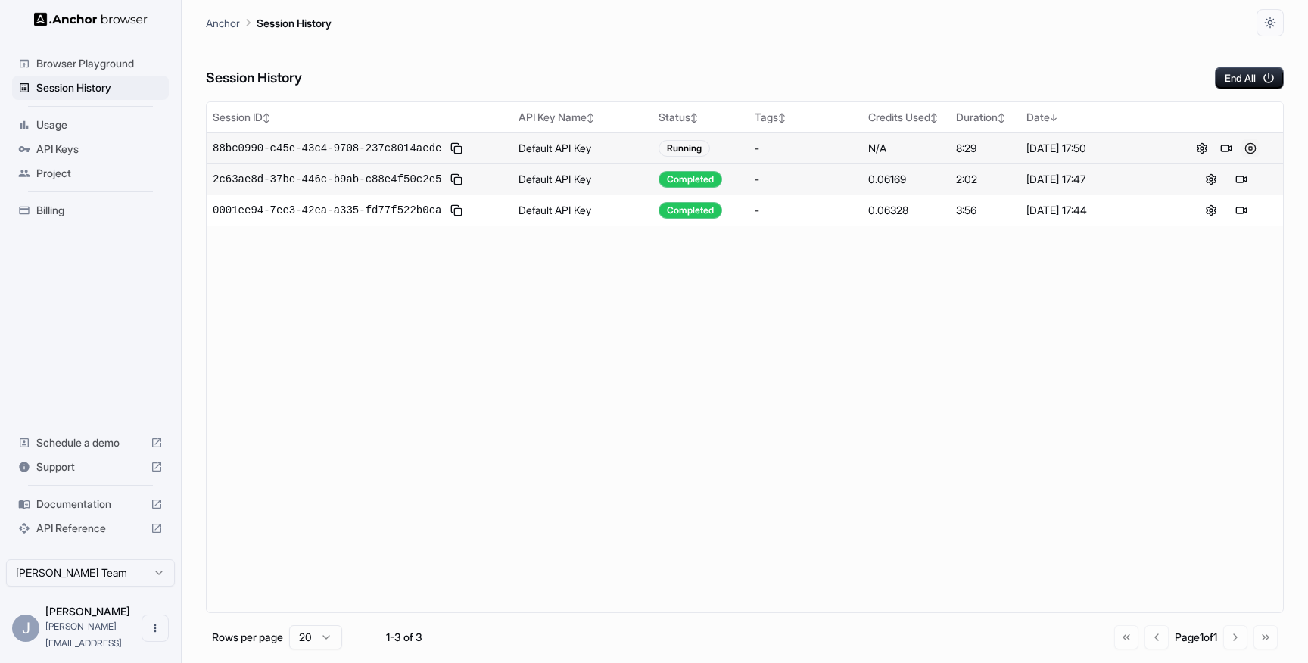
click at [1251, 148] on button at bounding box center [1251, 148] width 18 height 18
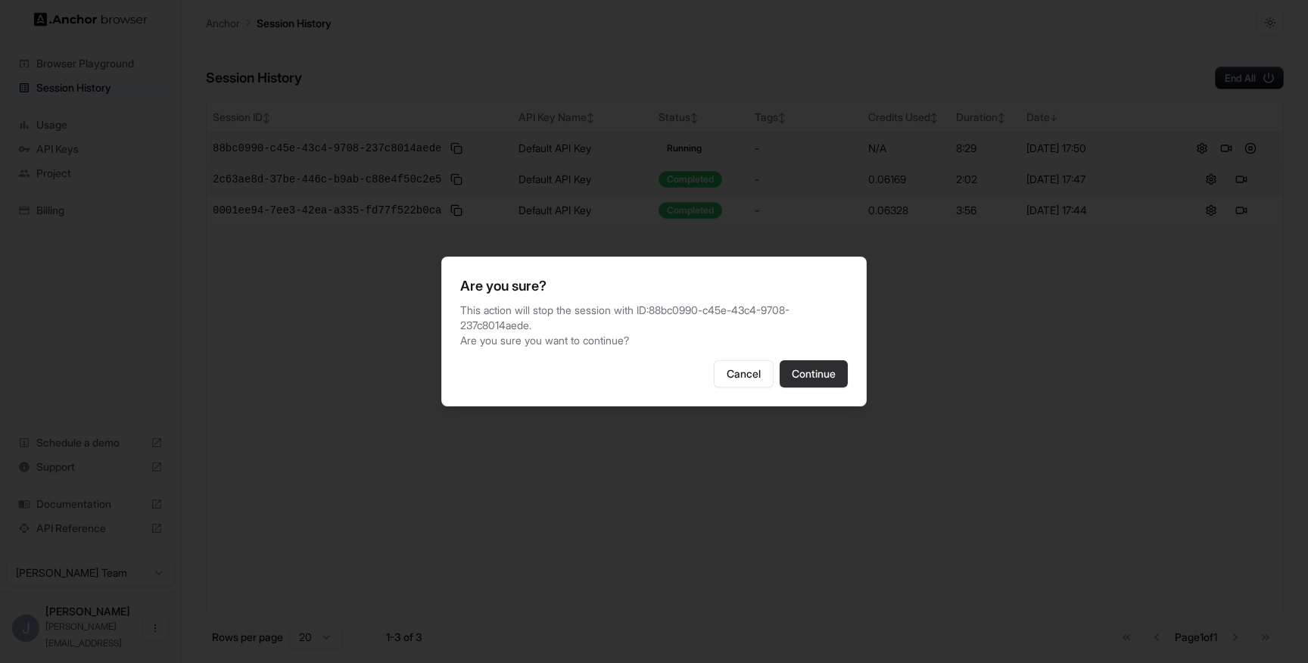
click at [805, 382] on button "Continue" at bounding box center [814, 373] width 68 height 27
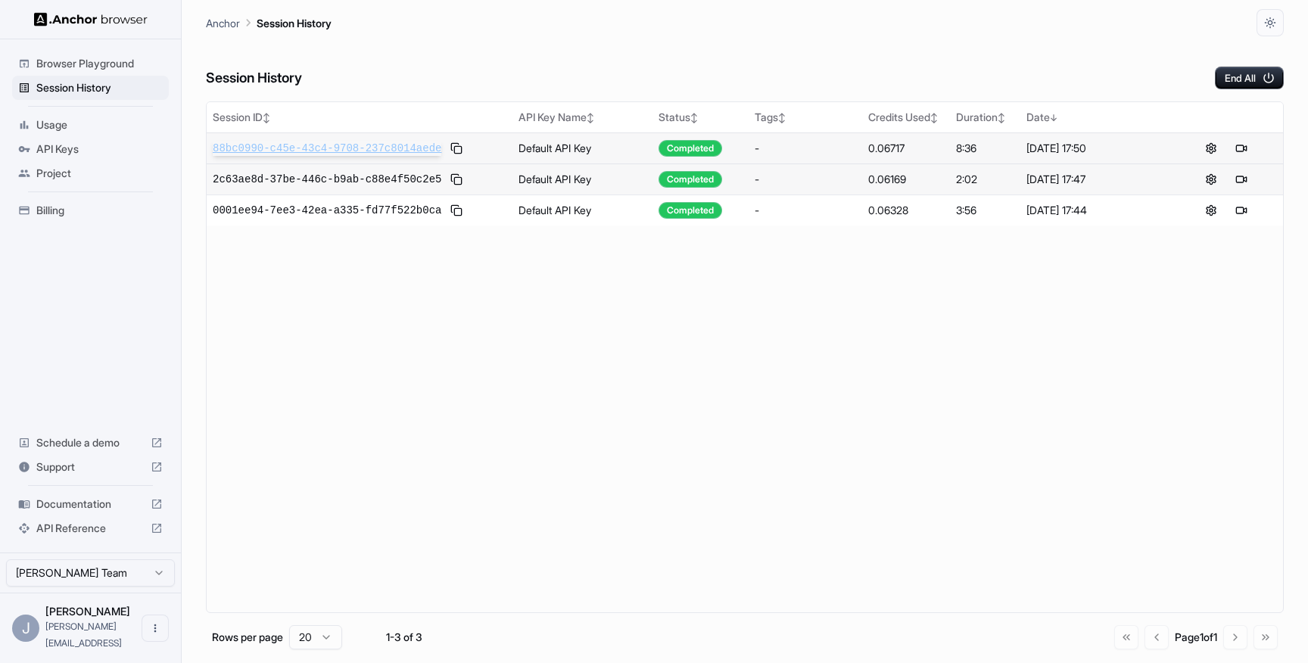
click at [391, 143] on span "88bc0990-c45e-43c4-9708-237c8014aede" at bounding box center [327, 148] width 229 height 15
click at [65, 541] on div "API Reference" at bounding box center [90, 528] width 157 height 24
click at [576, 147] on td "Default API Key" at bounding box center [583, 148] width 140 height 31
click at [1211, 148] on button at bounding box center [1211, 148] width 18 height 18
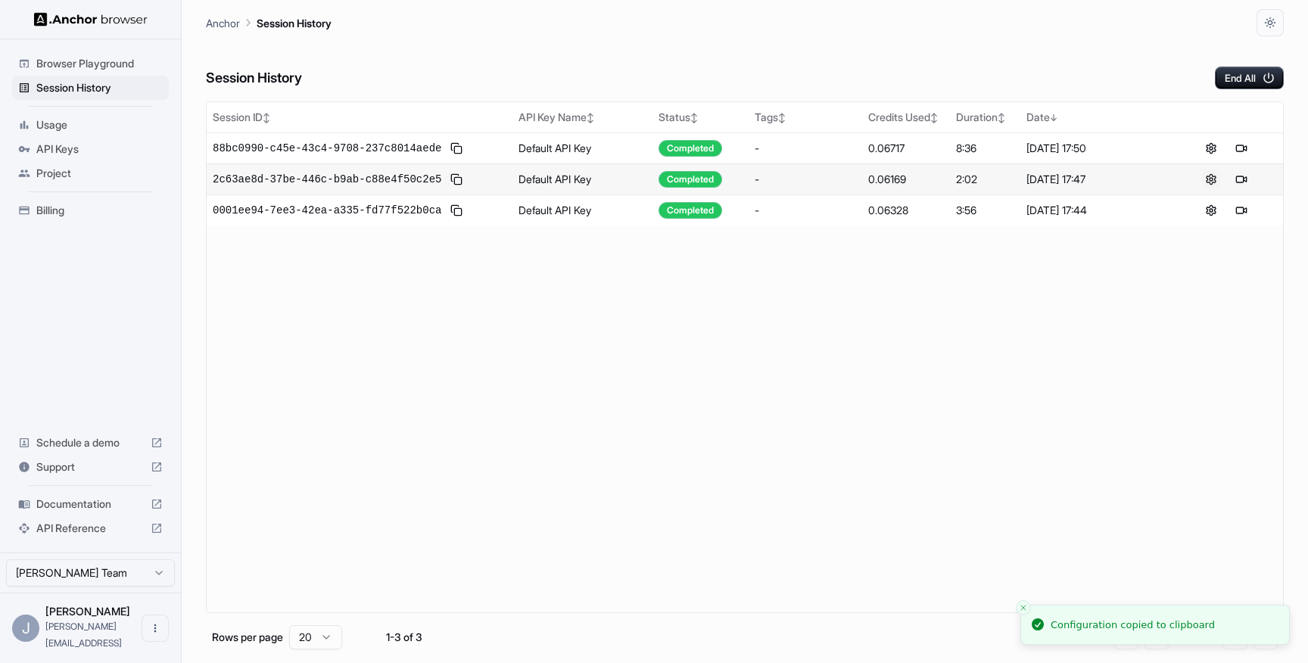
click at [1210, 179] on button at bounding box center [1211, 179] width 18 height 18
click at [45, 179] on span "Project" at bounding box center [99, 173] width 126 height 15
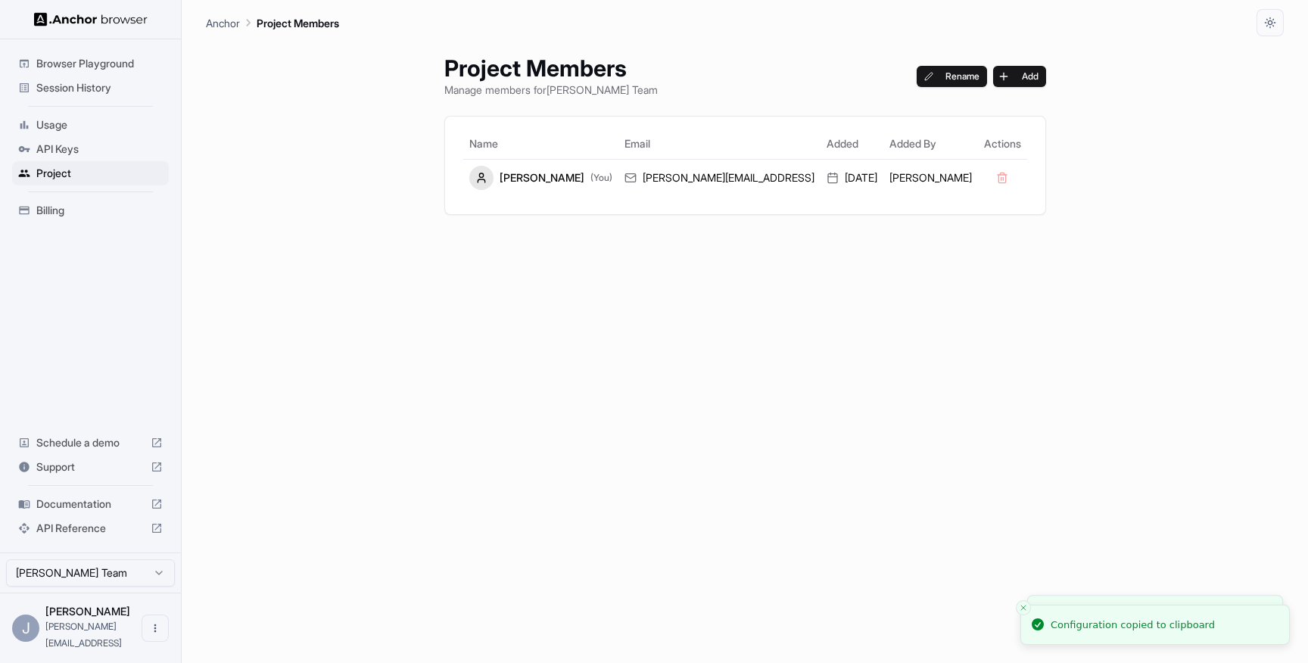
click at [48, 153] on span "API Keys" at bounding box center [99, 149] width 126 height 15
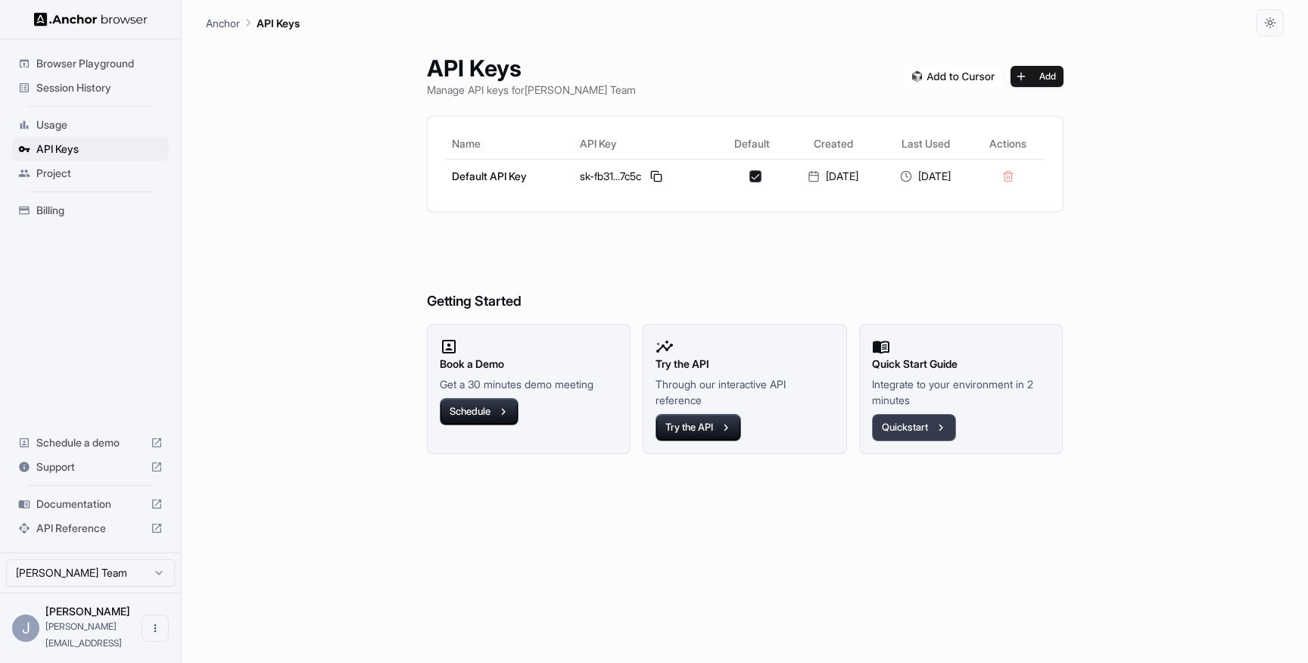
click at [931, 425] on button "Quickstart" at bounding box center [914, 427] width 84 height 27
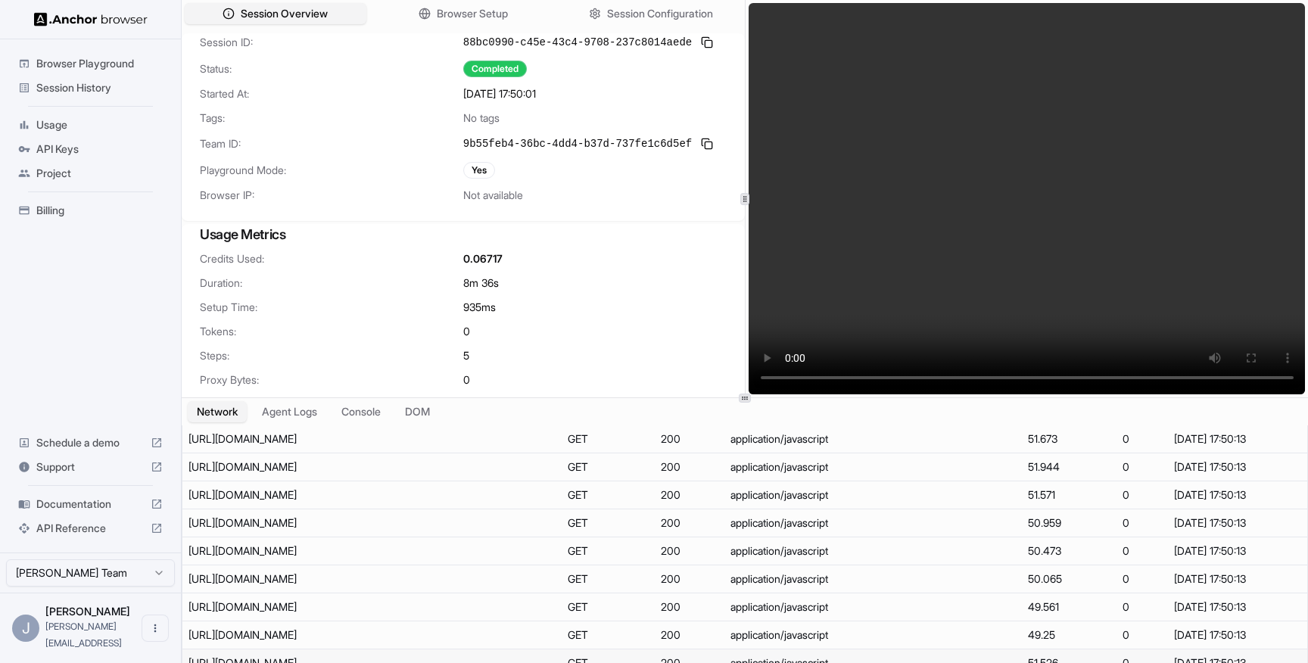
scroll to position [5888, 0]
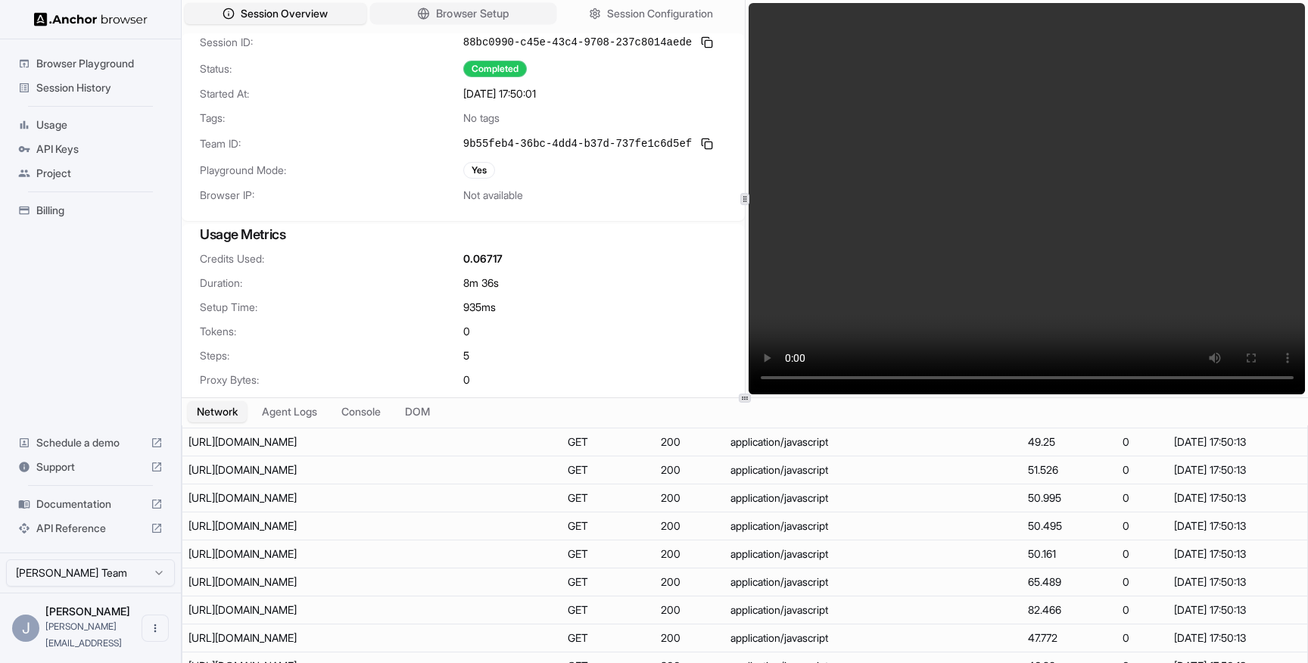
click at [468, 20] on span "Browser Setup" at bounding box center [472, 14] width 73 height 16
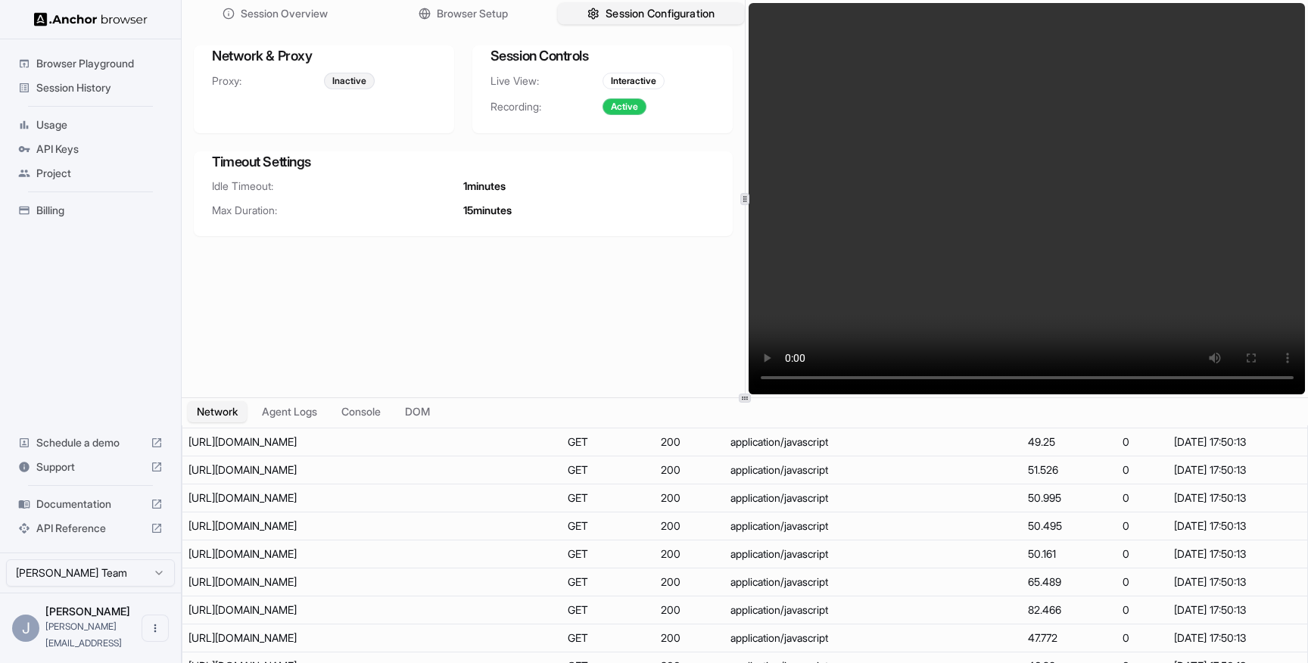
click at [607, 13] on span "Session Configuration" at bounding box center [660, 14] width 109 height 16
click at [616, 14] on span "Session Configuration" at bounding box center [660, 14] width 109 height 16
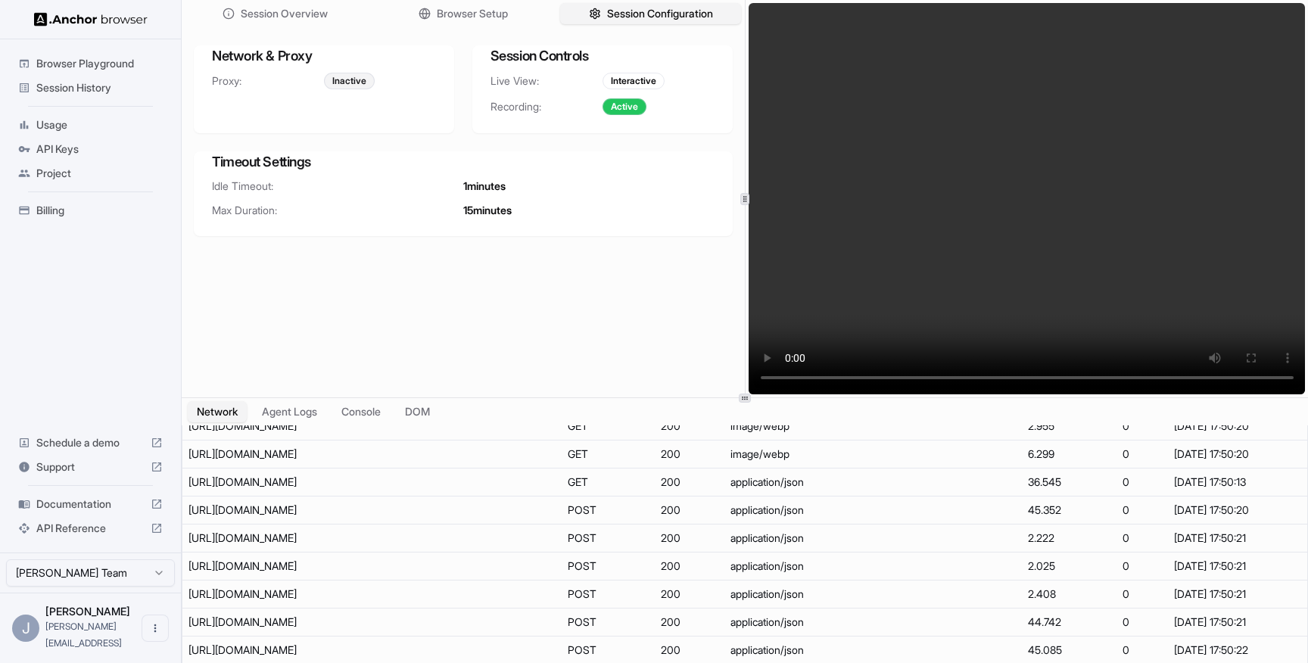
scroll to position [9433, 0]
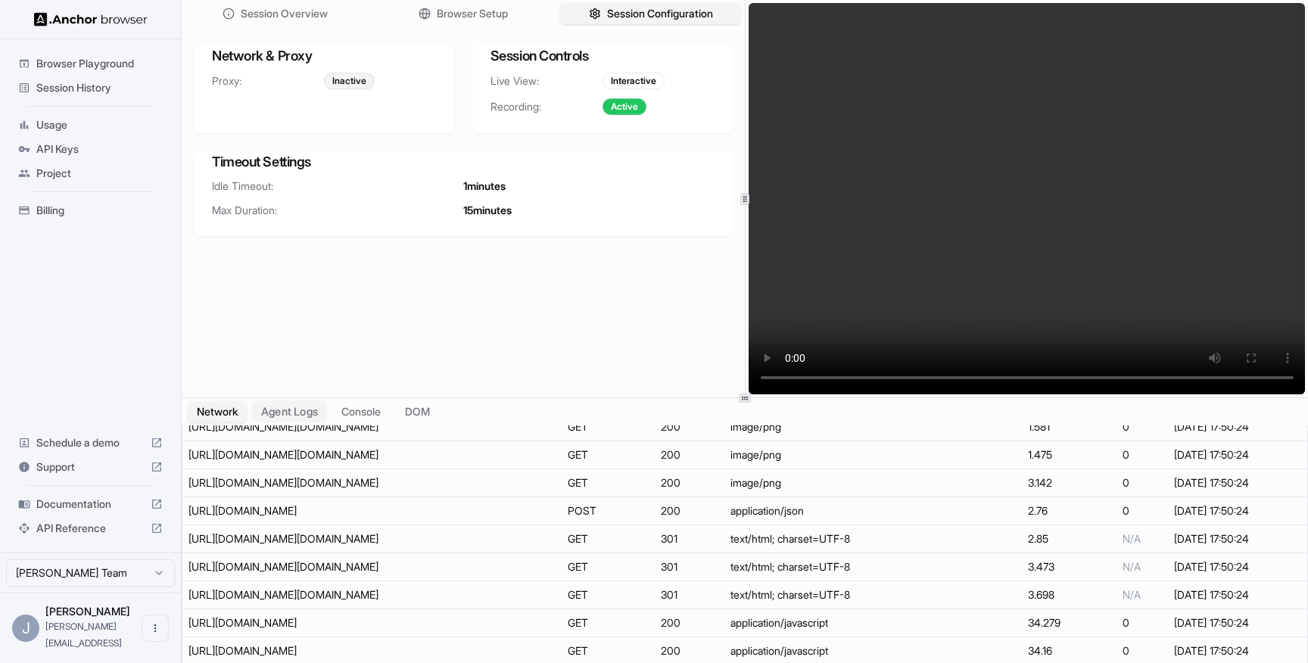
click at [289, 412] on button "Agent Logs" at bounding box center [290, 412] width 76 height 22
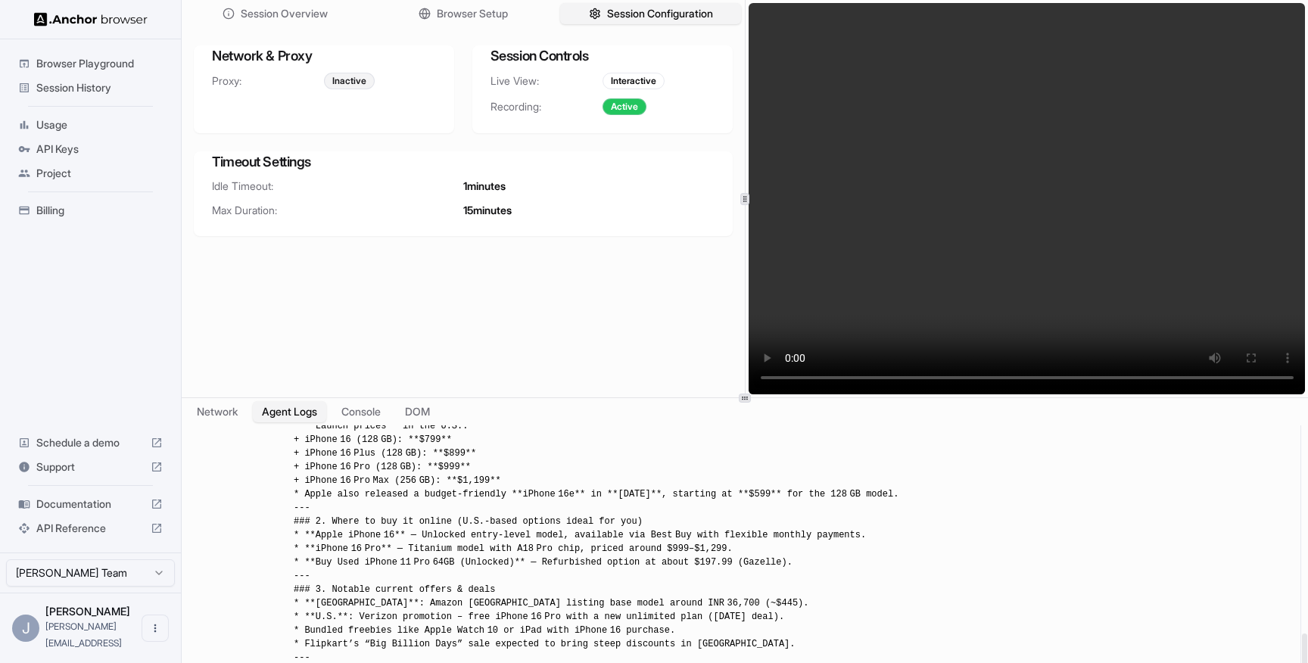
scroll to position [980, 0]
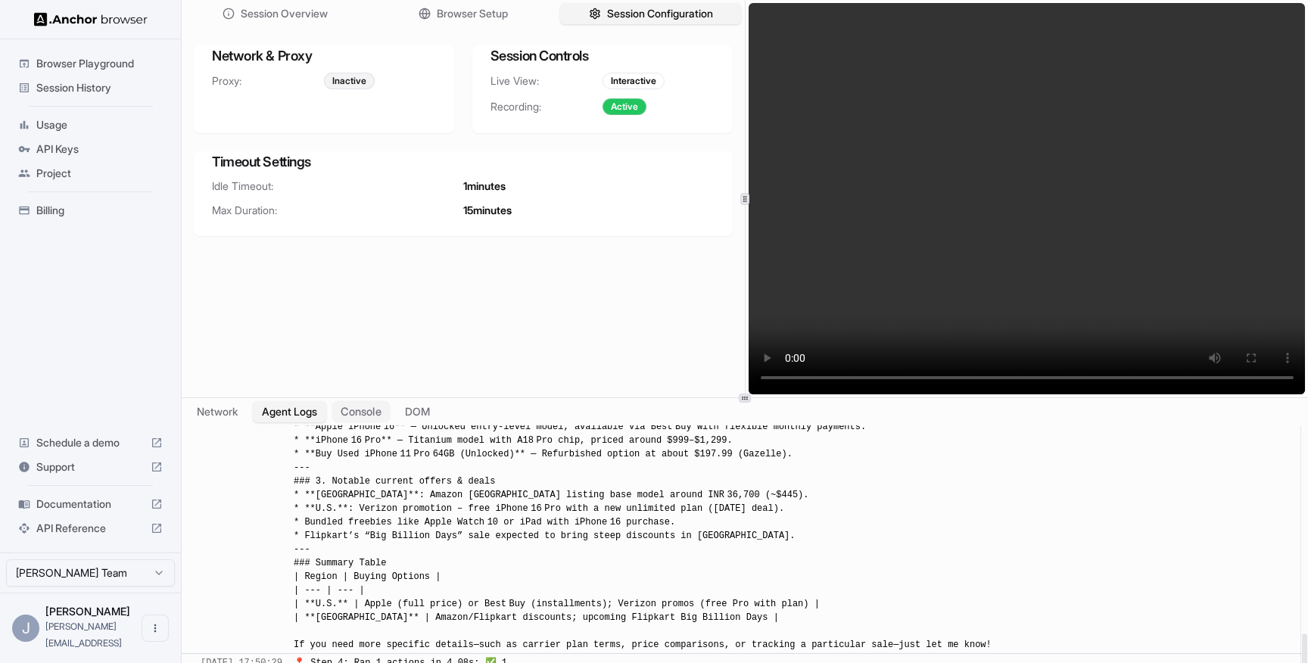
click at [363, 410] on button "Console" at bounding box center [361, 412] width 59 height 22
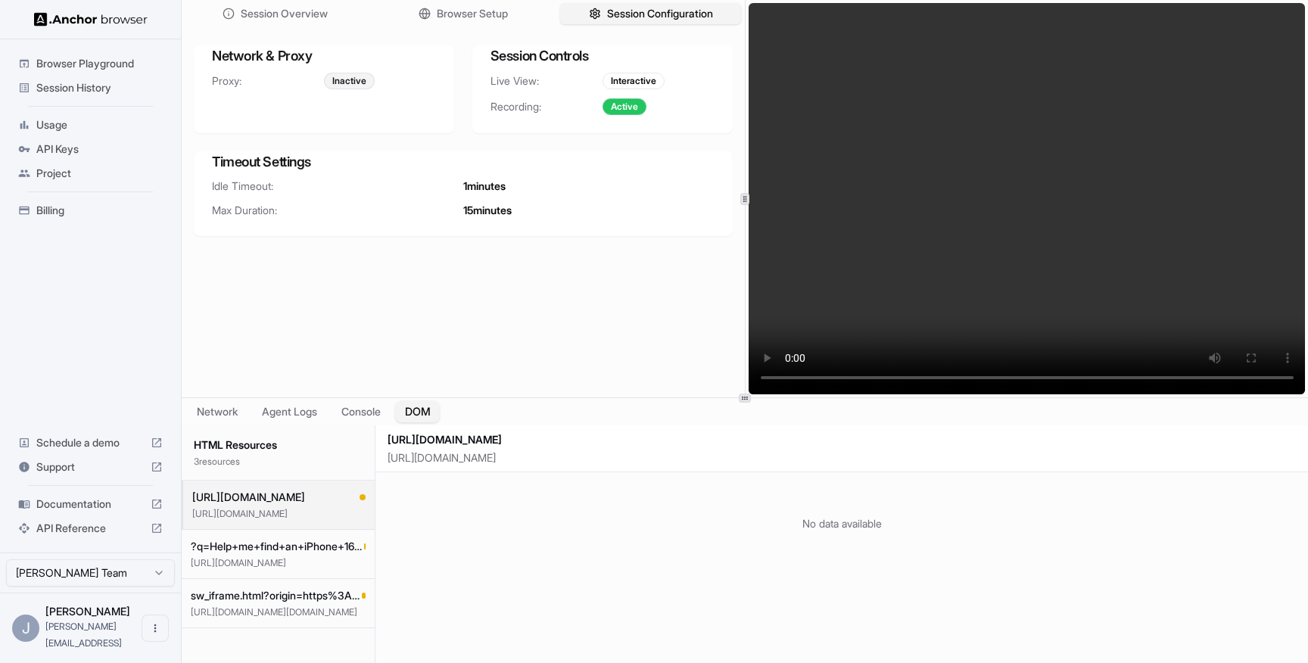
click at [423, 410] on button "DOM" at bounding box center [417, 412] width 45 height 22
